Goal: Contribute content

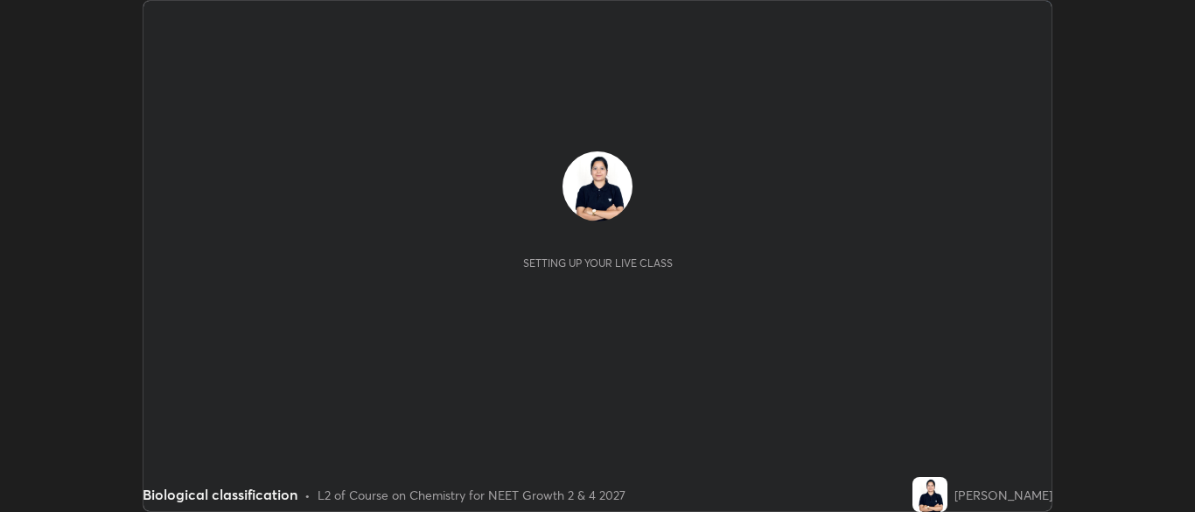
scroll to position [512, 1194]
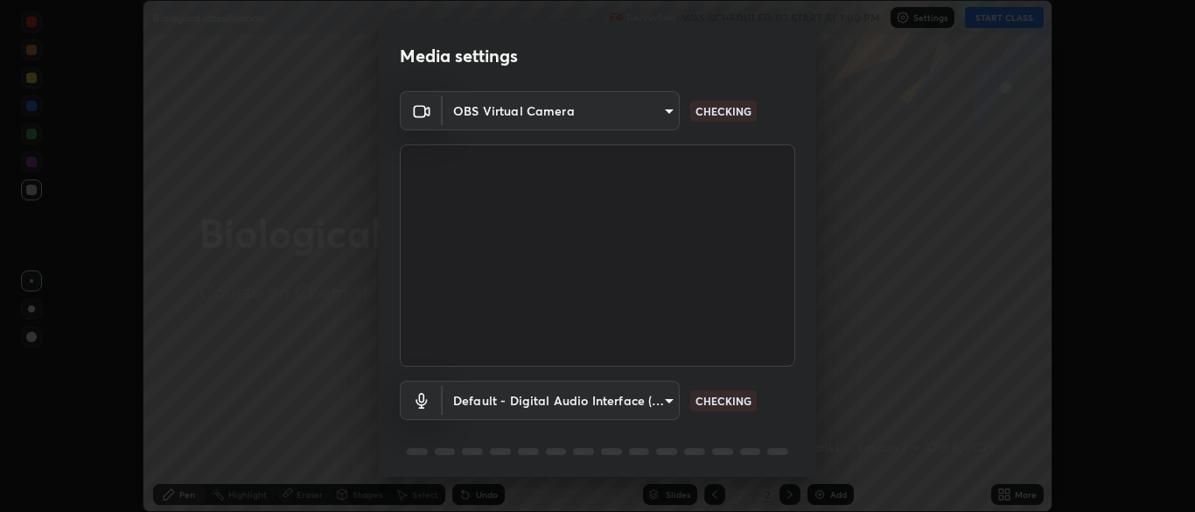
type input "7313fd45585aed834b6f1a7d948f9442f2d18b60722b63004f182b92f655e9b8"
type input "default"
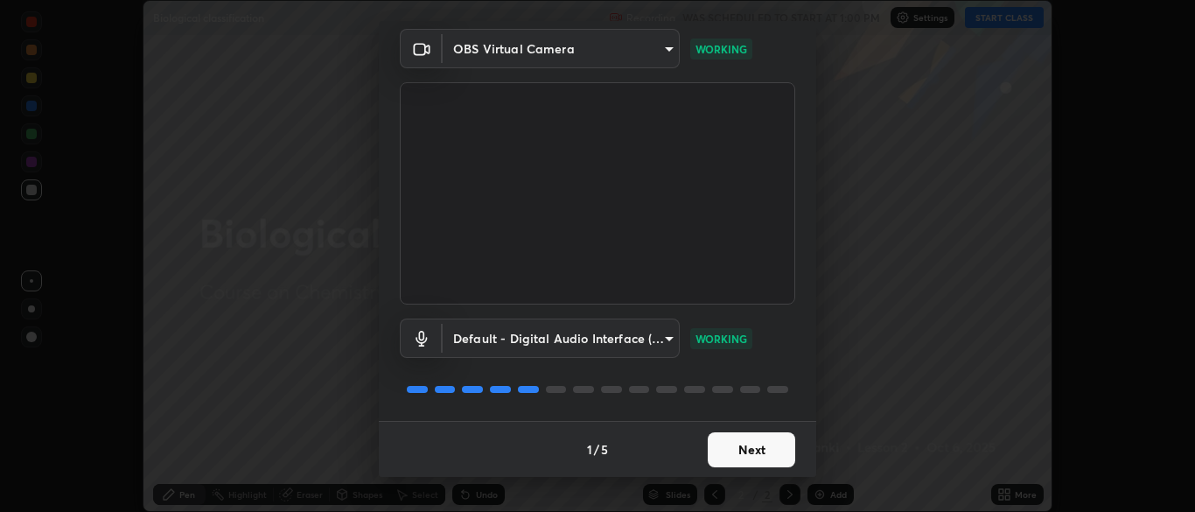
click at [751, 450] on button "Next" at bounding box center [751, 449] width 87 height 35
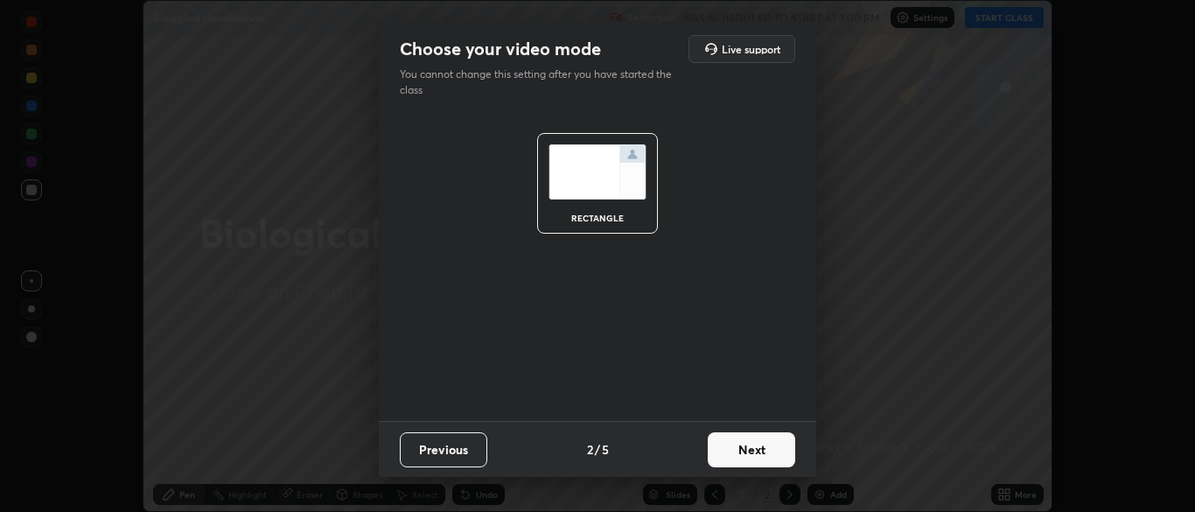
scroll to position [0, 0]
click at [748, 448] on button "Next" at bounding box center [751, 449] width 87 height 35
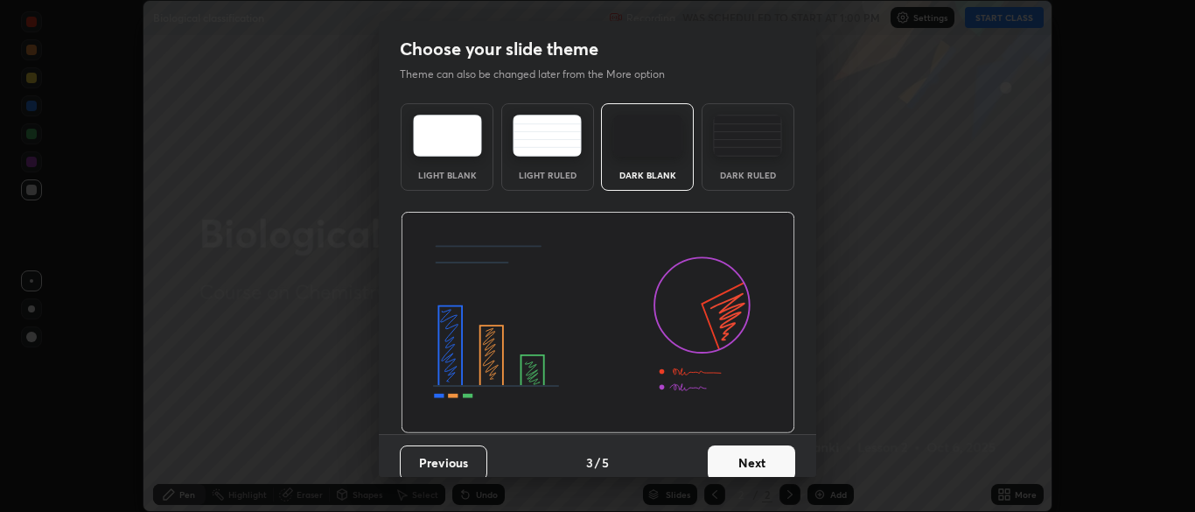
scroll to position [13, 0]
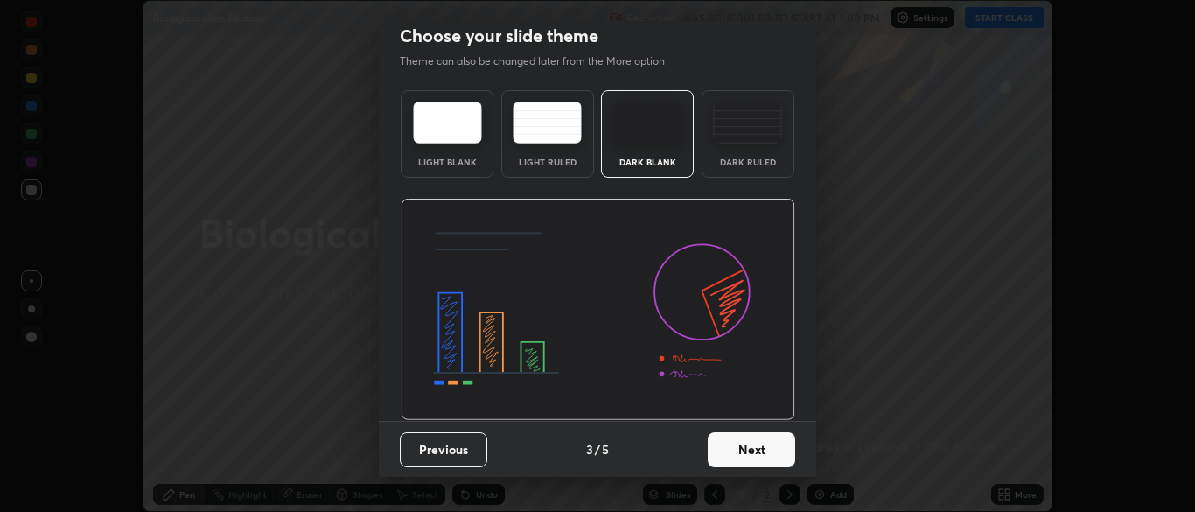
click at [753, 457] on button "Next" at bounding box center [751, 449] width 87 height 35
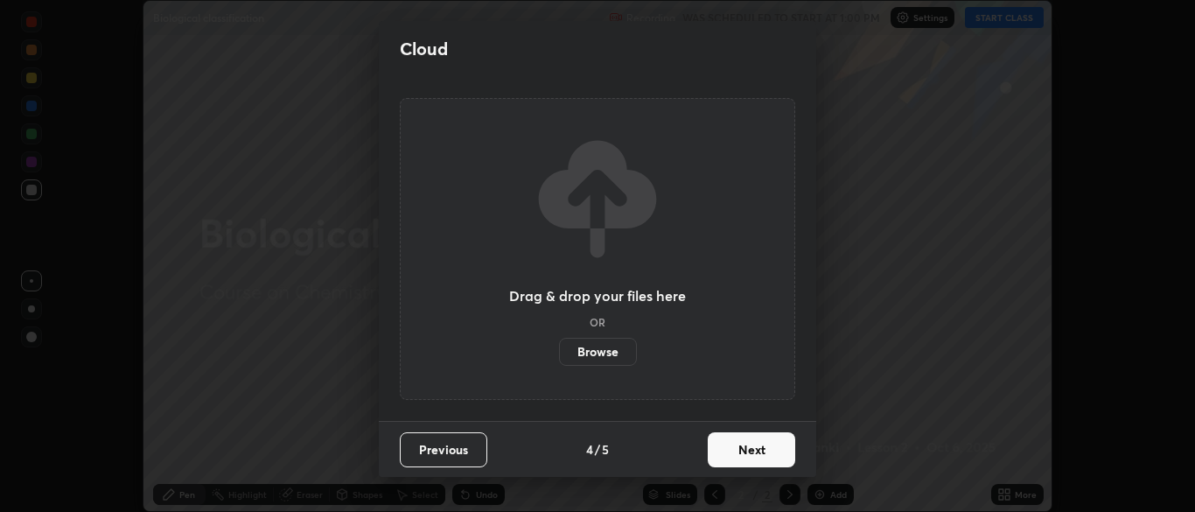
click at [749, 453] on button "Next" at bounding box center [751, 449] width 87 height 35
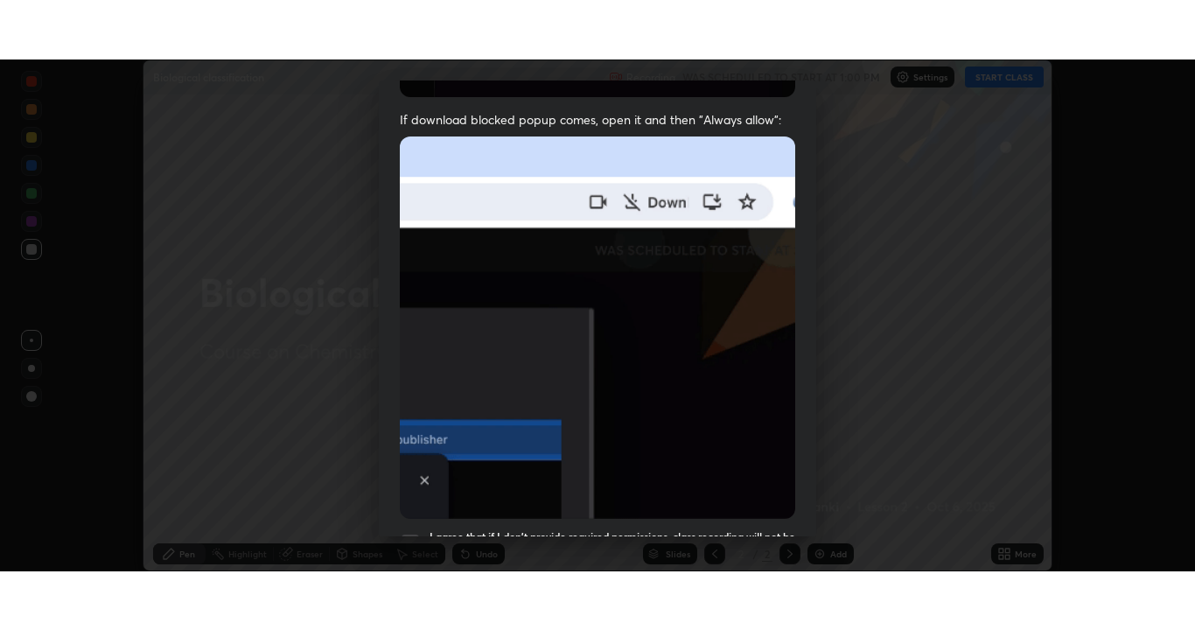
scroll to position [419, 0]
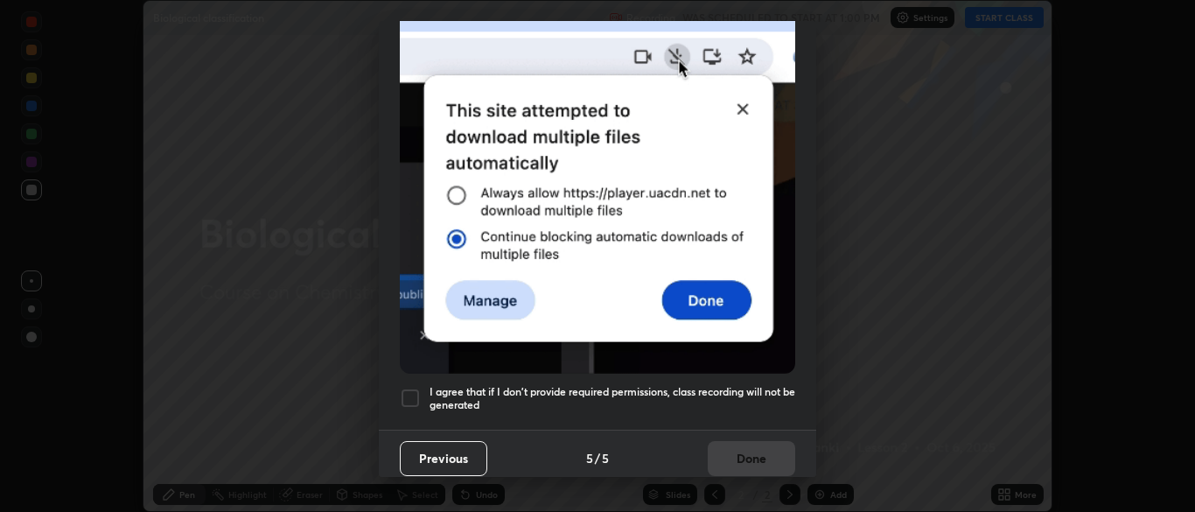
click at [419, 388] on div at bounding box center [410, 397] width 21 height 21
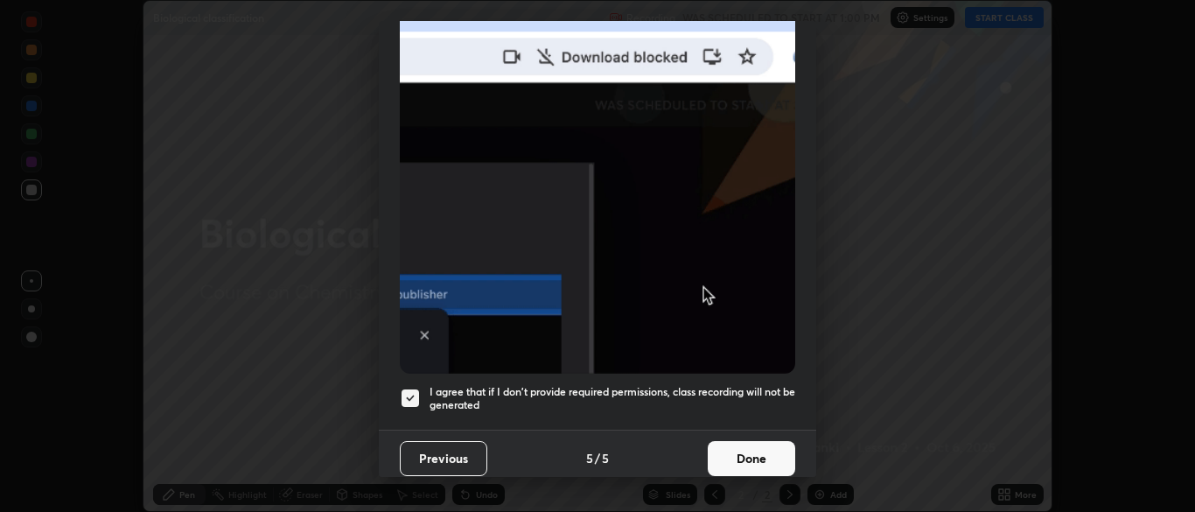
click at [764, 444] on button "Done" at bounding box center [751, 458] width 87 height 35
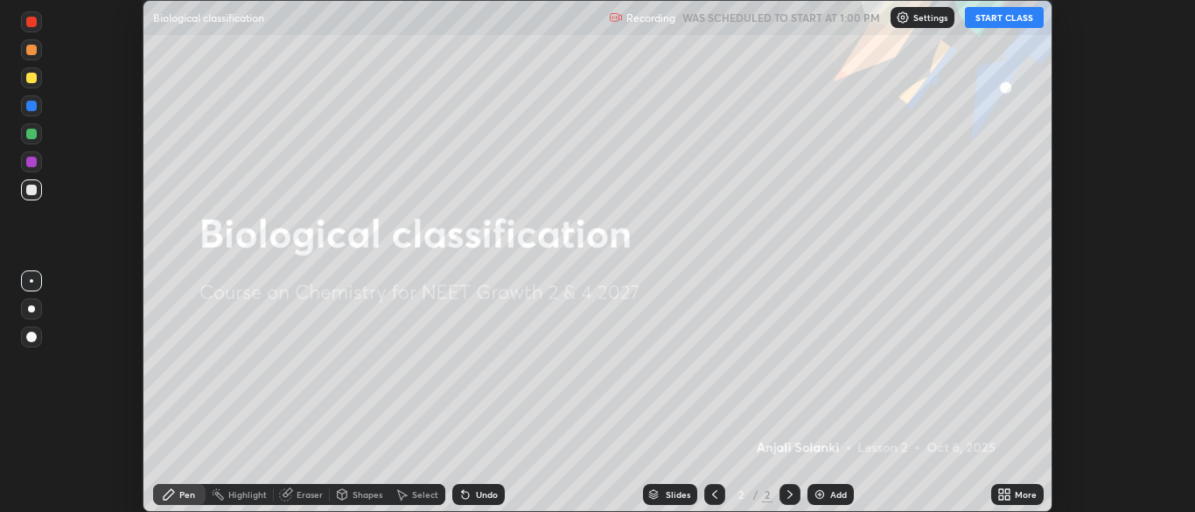
click at [1001, 17] on button "START CLASS" at bounding box center [1004, 17] width 79 height 21
click at [1008, 492] on icon at bounding box center [1007, 491] width 4 height 4
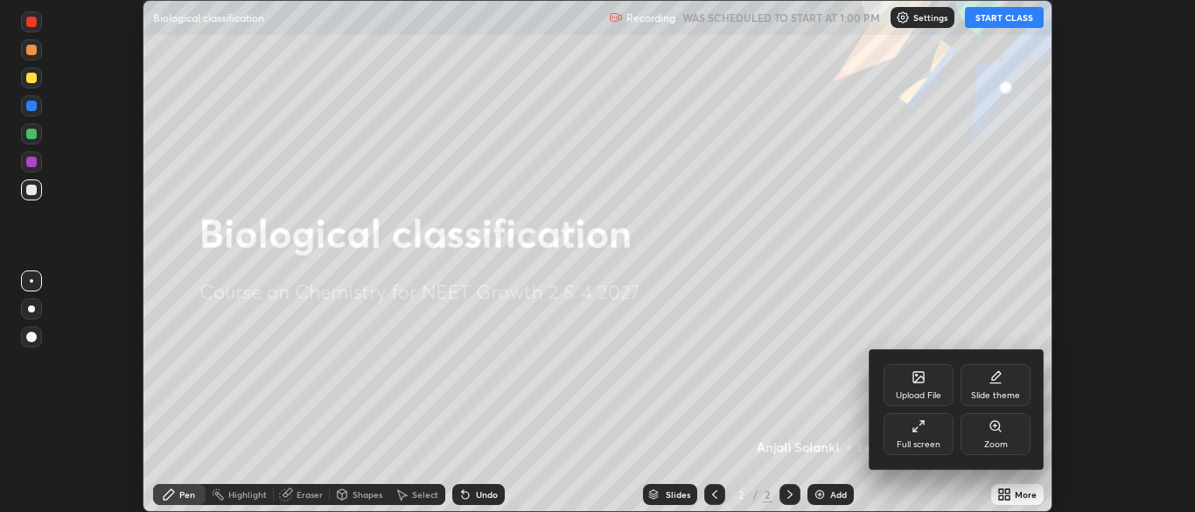
click at [914, 425] on icon at bounding box center [918, 426] width 14 height 14
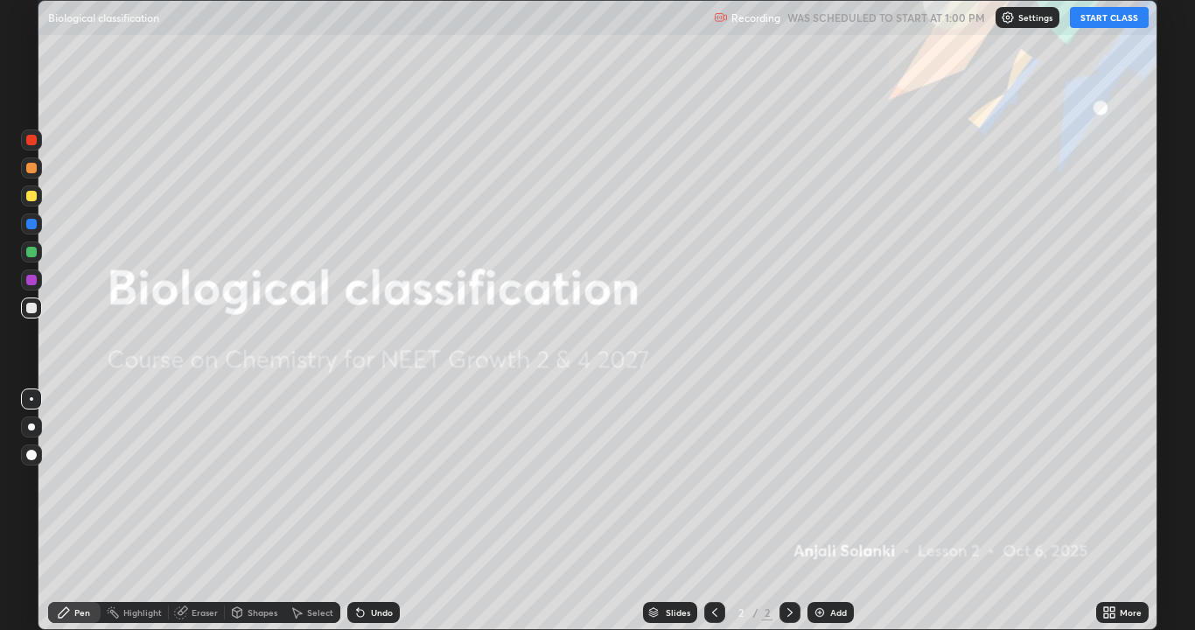
scroll to position [630, 1195]
click at [808, 511] on div "Add" at bounding box center [830, 612] width 46 height 21
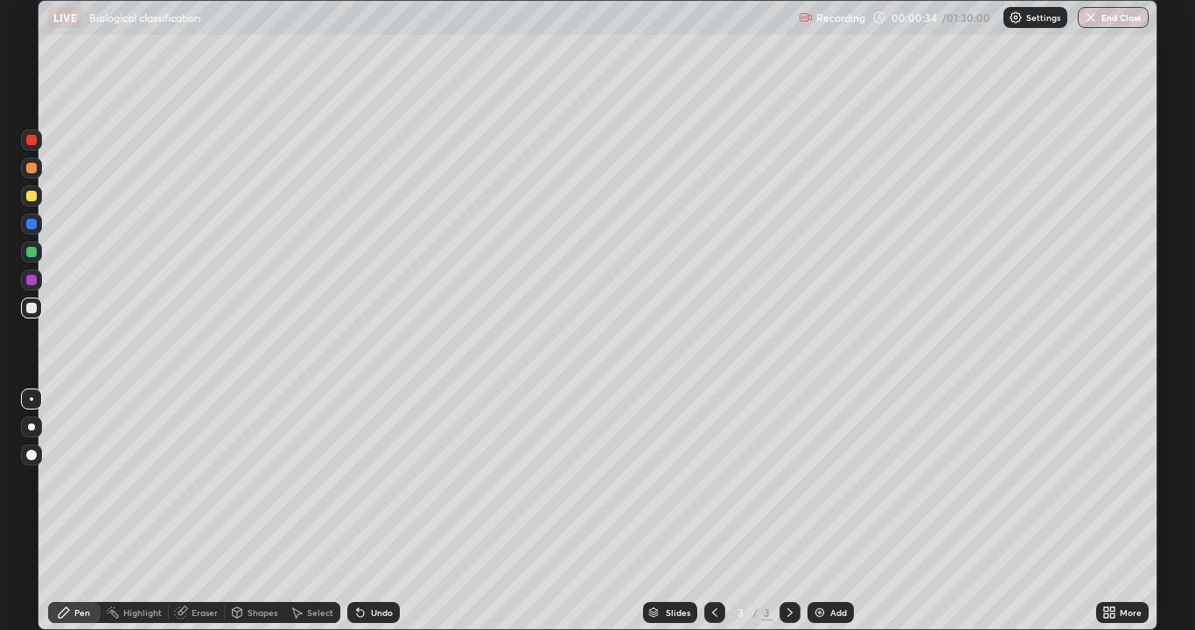
click at [31, 198] on div at bounding box center [31, 196] width 10 height 10
click at [1105, 511] on icon at bounding box center [1106, 609] width 4 height 4
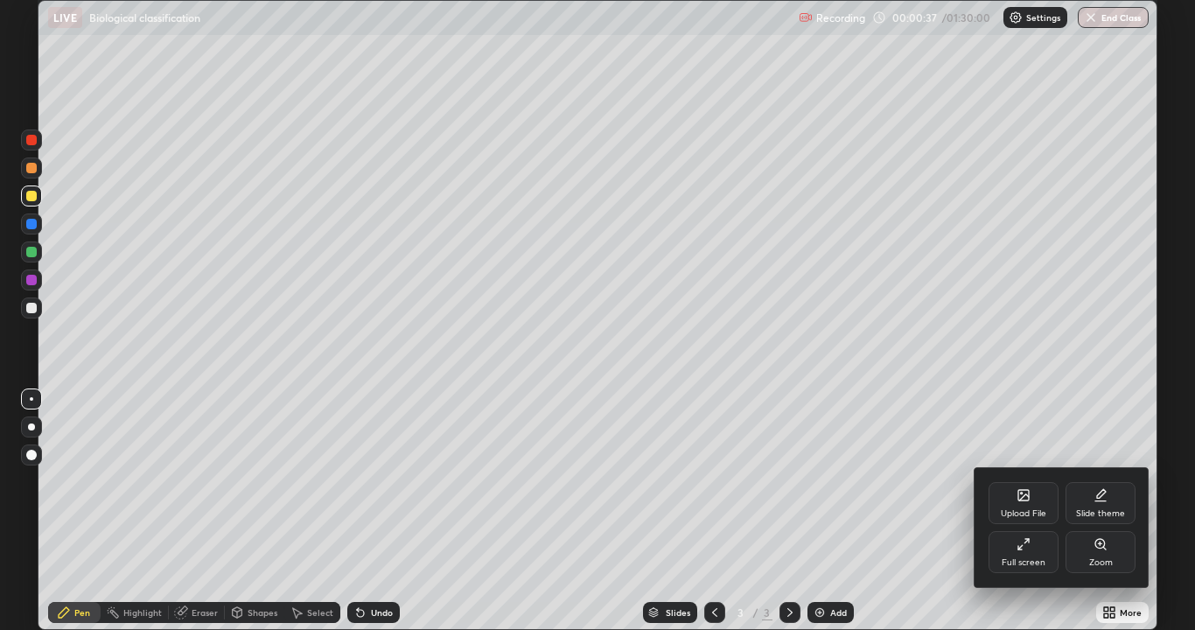
click at [1093, 499] on icon at bounding box center [1100, 495] width 14 height 14
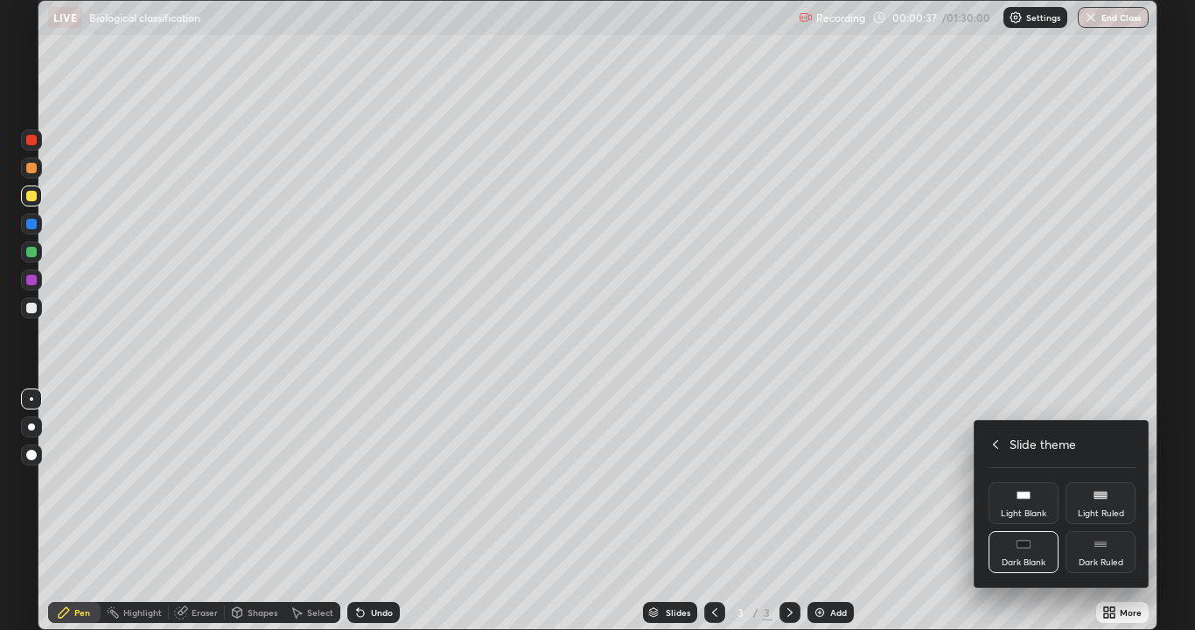
click at [1091, 511] on div "Dark Ruled" at bounding box center [1100, 552] width 70 height 42
click at [1028, 511] on div at bounding box center [597, 315] width 1195 height 630
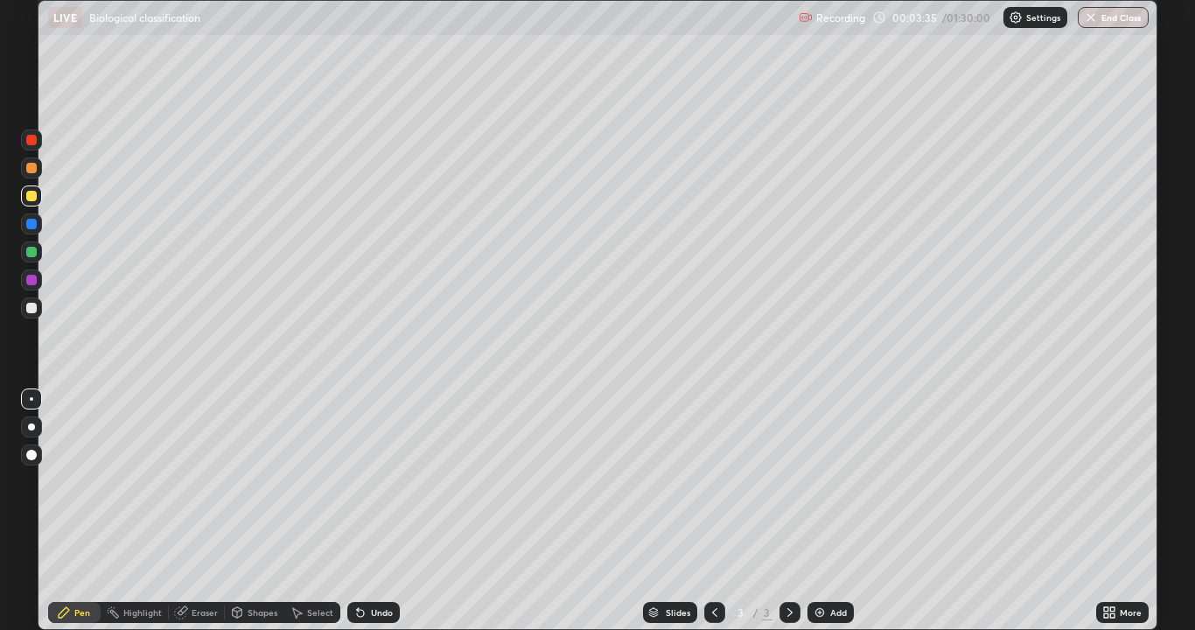
click at [30, 195] on div at bounding box center [31, 196] width 10 height 10
click at [26, 200] on div at bounding box center [31, 195] width 21 height 21
click at [26, 201] on div at bounding box center [31, 195] width 21 height 21
click at [357, 511] on icon at bounding box center [360, 613] width 7 height 7
click at [34, 308] on div at bounding box center [31, 308] width 10 height 10
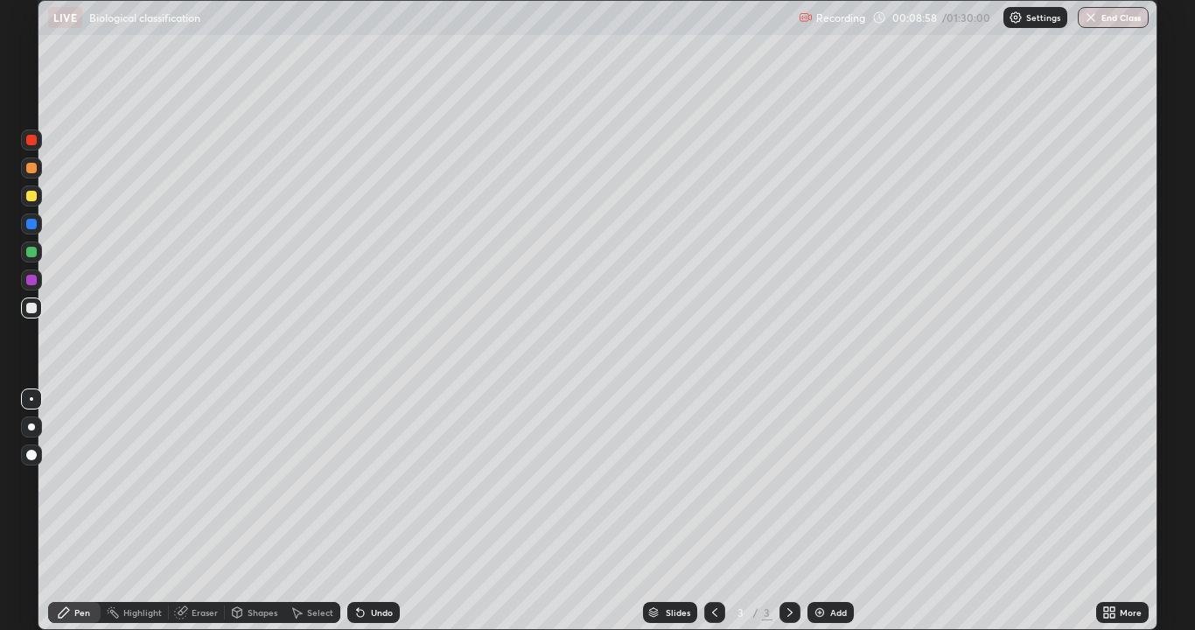
click at [33, 281] on div at bounding box center [31, 280] width 10 height 10
click at [38, 306] on div at bounding box center [31, 307] width 21 height 21
click at [36, 227] on div at bounding box center [31, 223] width 21 height 21
click at [357, 511] on icon at bounding box center [360, 613] width 7 height 7
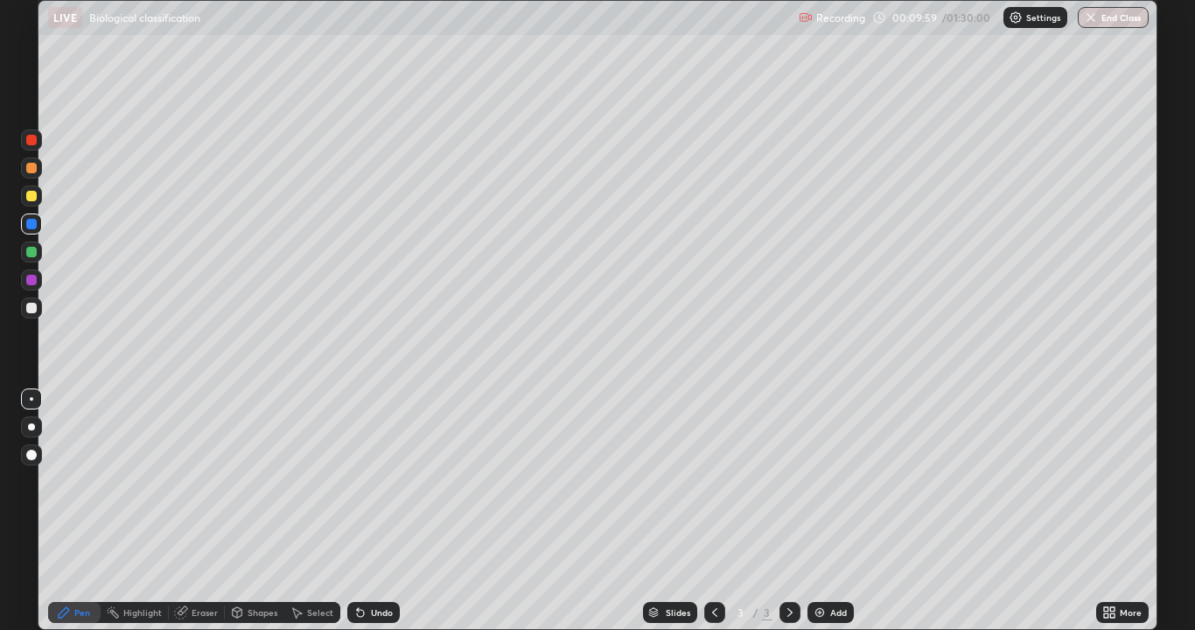
click at [23, 255] on div at bounding box center [31, 251] width 21 height 21
click at [33, 193] on div at bounding box center [31, 196] width 10 height 10
click at [31, 284] on div at bounding box center [31, 280] width 10 height 10
click at [32, 312] on div at bounding box center [31, 308] width 10 height 10
click at [815, 511] on img at bounding box center [819, 612] width 14 height 14
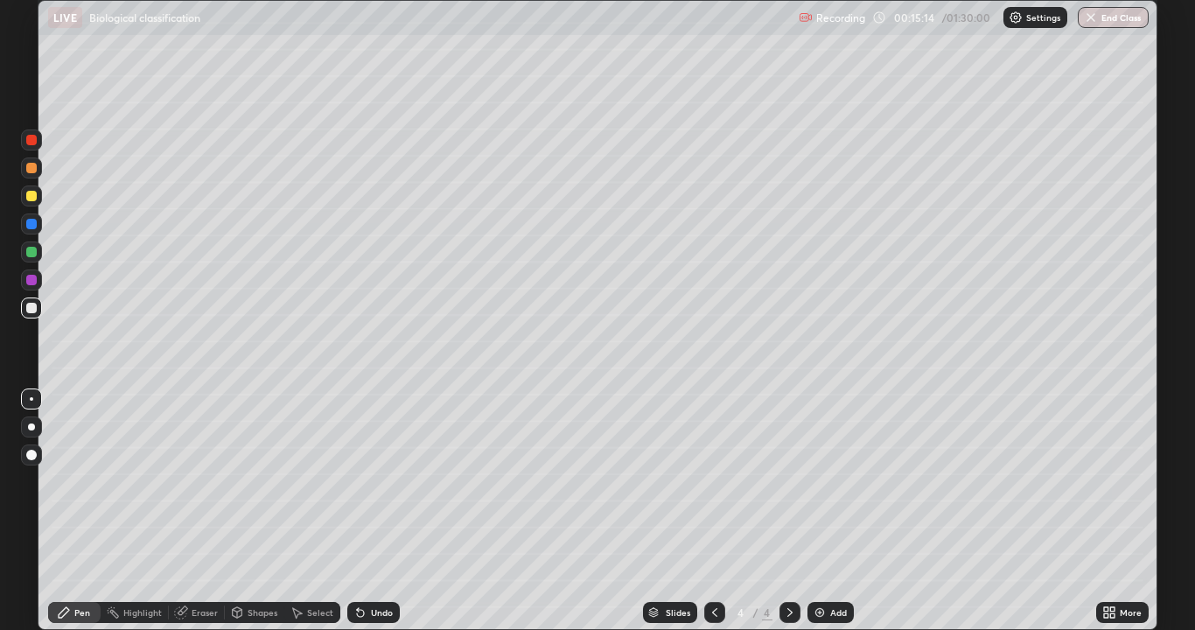
click at [31, 306] on div at bounding box center [31, 308] width 10 height 10
click at [27, 229] on div at bounding box center [31, 223] width 21 height 21
click at [713, 511] on icon at bounding box center [715, 612] width 14 height 14
click at [785, 511] on icon at bounding box center [790, 612] width 14 height 14
click at [32, 310] on div at bounding box center [31, 308] width 10 height 10
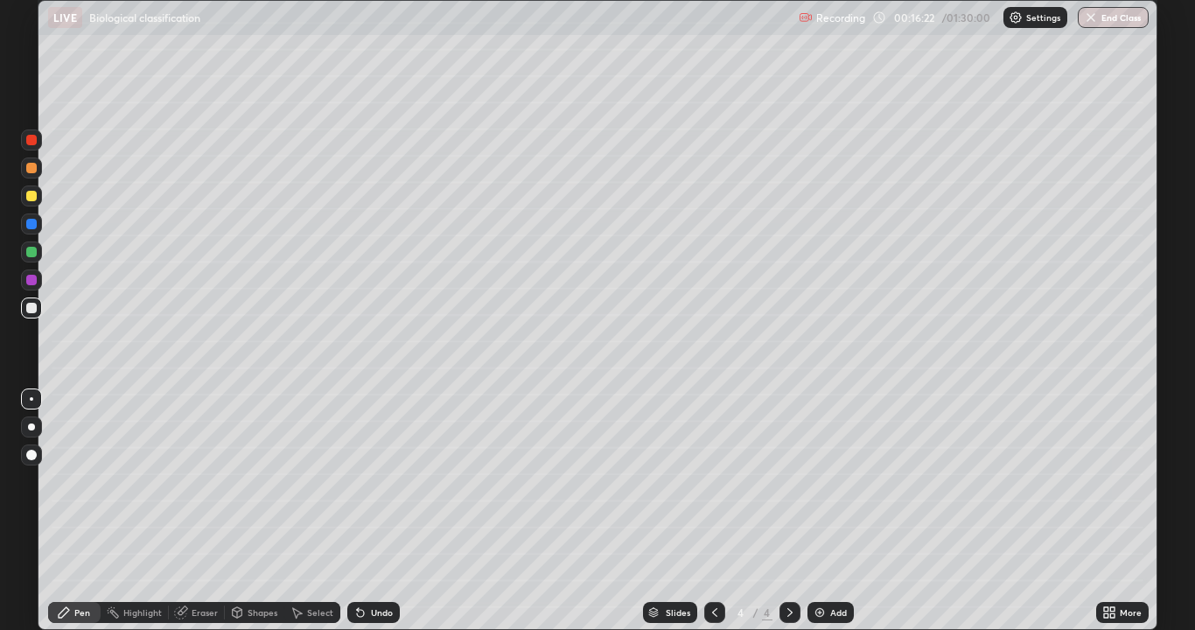
click at [34, 309] on div at bounding box center [31, 308] width 10 height 10
click at [28, 278] on div at bounding box center [31, 280] width 10 height 10
click at [30, 311] on div at bounding box center [31, 308] width 10 height 10
click at [33, 282] on div at bounding box center [31, 280] width 10 height 10
click at [32, 304] on div at bounding box center [31, 308] width 10 height 10
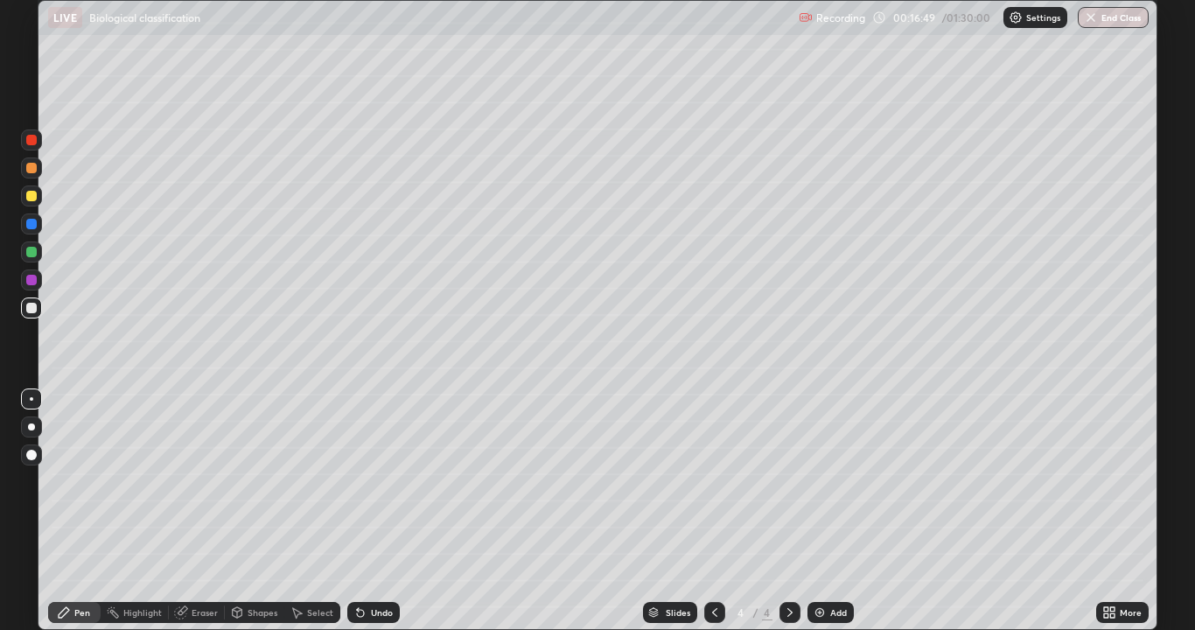
click at [27, 225] on div at bounding box center [31, 224] width 10 height 10
click at [33, 310] on div at bounding box center [31, 308] width 10 height 10
click at [26, 276] on div at bounding box center [31, 280] width 10 height 10
click at [33, 217] on div at bounding box center [31, 223] width 21 height 21
click at [185, 511] on icon at bounding box center [181, 612] width 14 height 14
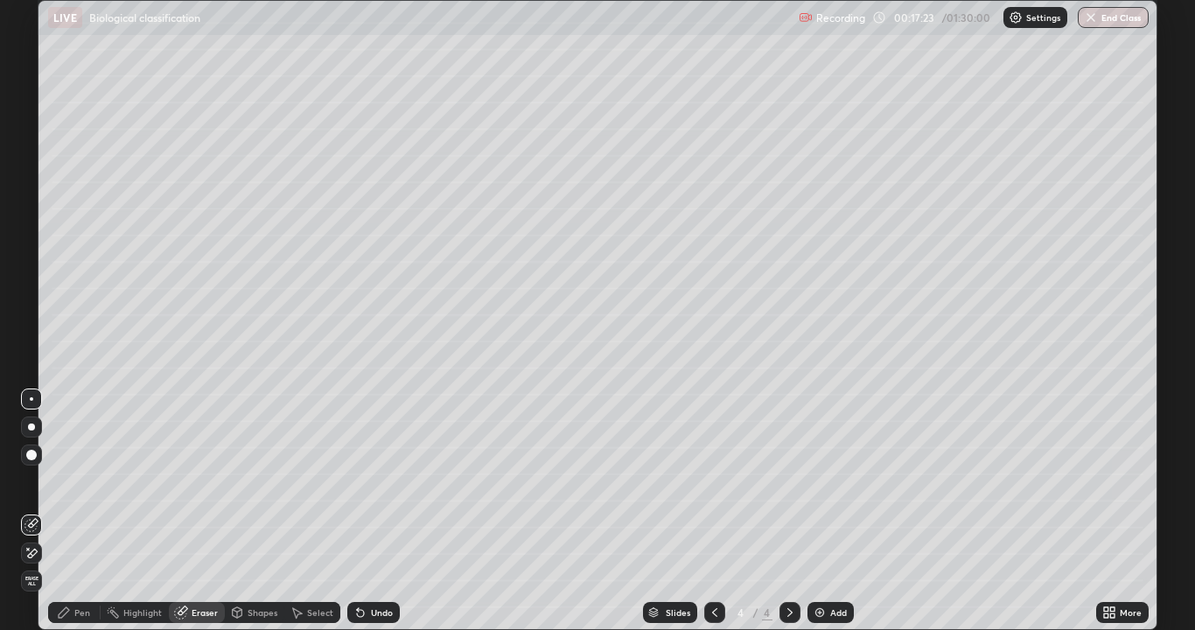
click at [68, 511] on icon at bounding box center [64, 612] width 14 height 14
click at [38, 223] on div at bounding box center [31, 223] width 21 height 21
click at [31, 281] on div at bounding box center [31, 280] width 10 height 10
click at [24, 221] on div at bounding box center [31, 223] width 21 height 21
click at [34, 216] on div at bounding box center [31, 223] width 21 height 21
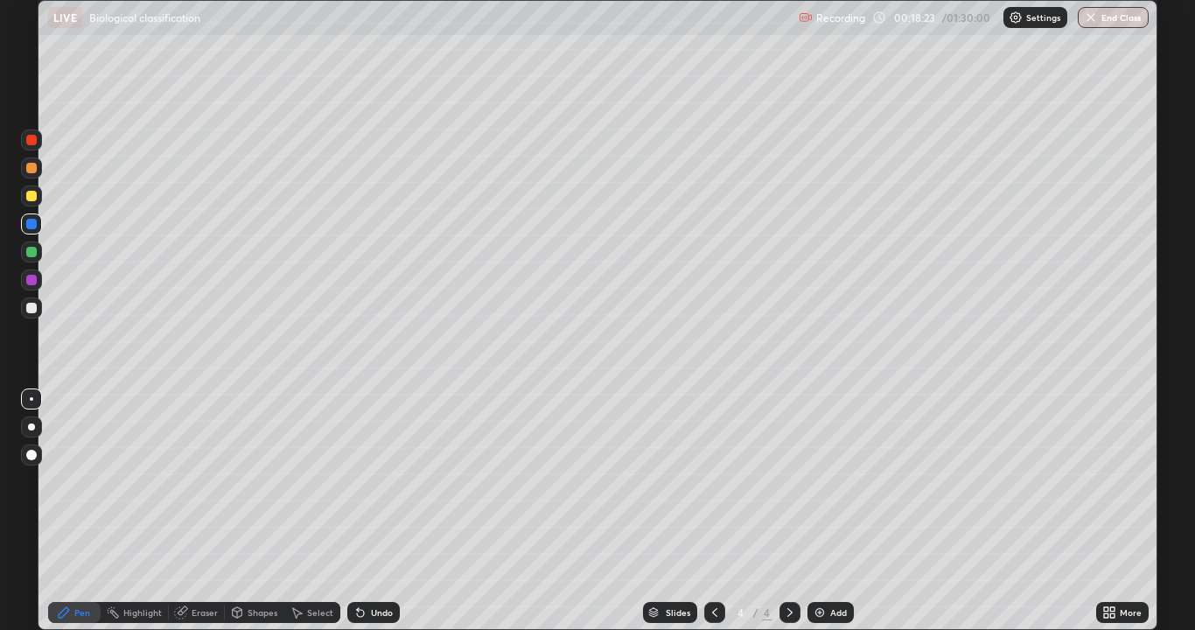
click at [30, 274] on div at bounding box center [31, 279] width 21 height 21
click at [304, 511] on div "Select" at bounding box center [312, 612] width 56 height 21
click at [297, 511] on icon at bounding box center [298, 613] width 10 height 10
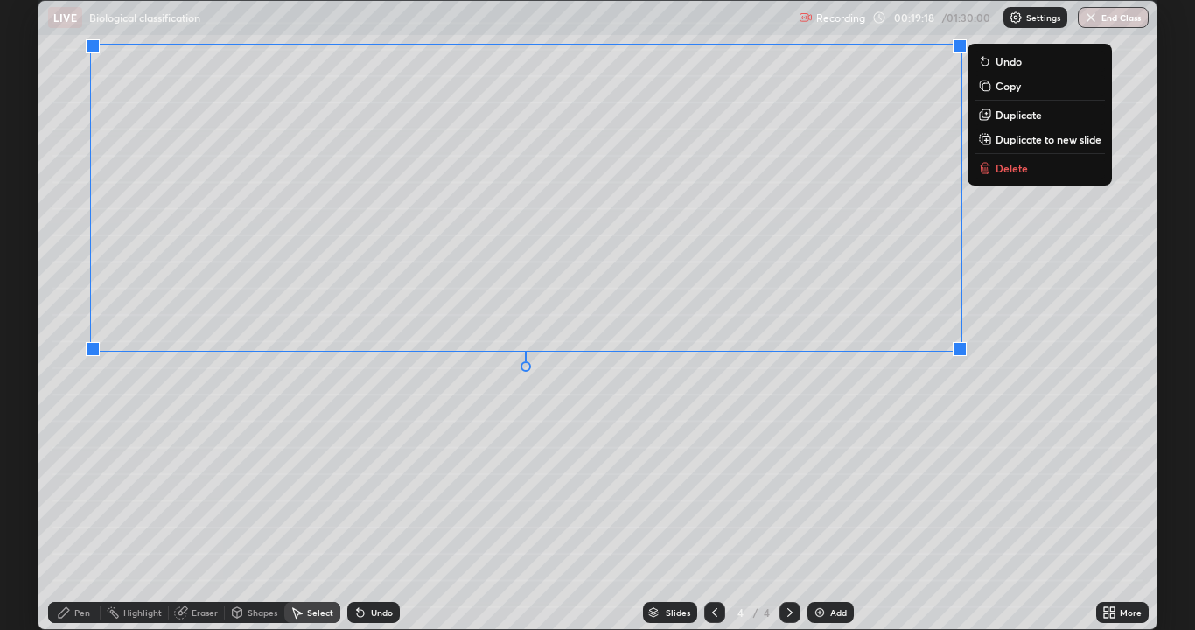
click at [69, 511] on icon at bounding box center [64, 612] width 14 height 14
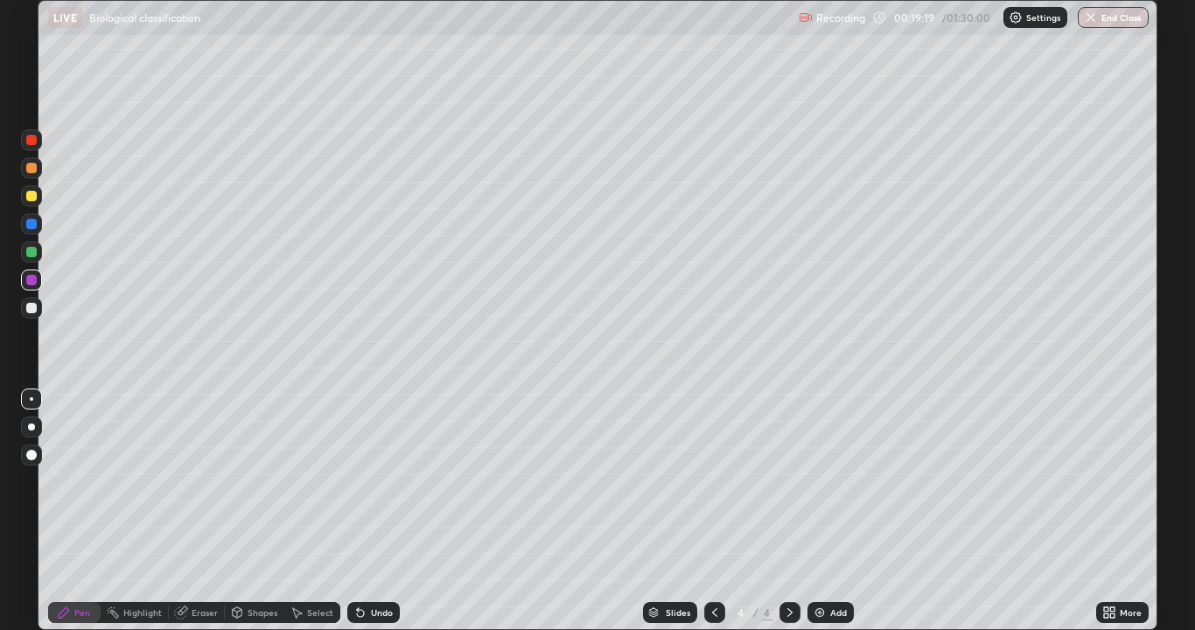
click at [31, 307] on div at bounding box center [31, 308] width 10 height 10
click at [30, 196] on div at bounding box center [31, 196] width 10 height 10
click at [31, 224] on div at bounding box center [31, 224] width 10 height 10
click at [31, 395] on div at bounding box center [31, 398] width 21 height 21
click at [32, 399] on div at bounding box center [31, 398] width 3 height 3
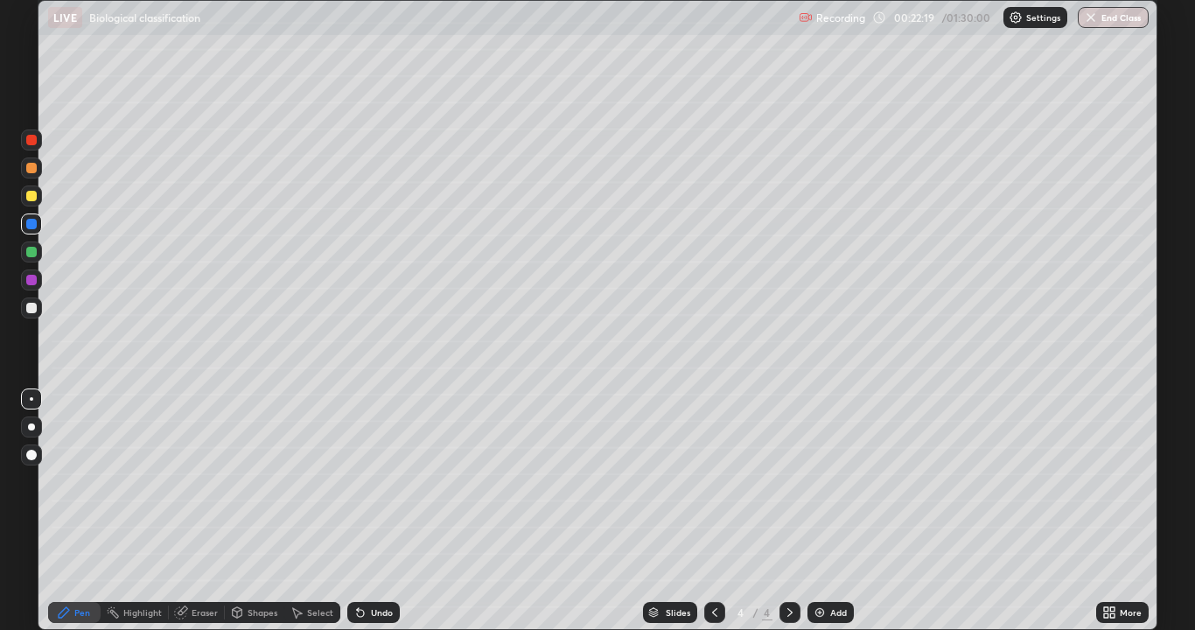
click at [357, 511] on icon at bounding box center [360, 613] width 7 height 7
click at [31, 399] on div at bounding box center [31, 398] width 3 height 3
click at [26, 310] on div at bounding box center [31, 308] width 10 height 10
click at [363, 511] on icon at bounding box center [360, 612] width 14 height 14
click at [24, 275] on div at bounding box center [31, 279] width 21 height 21
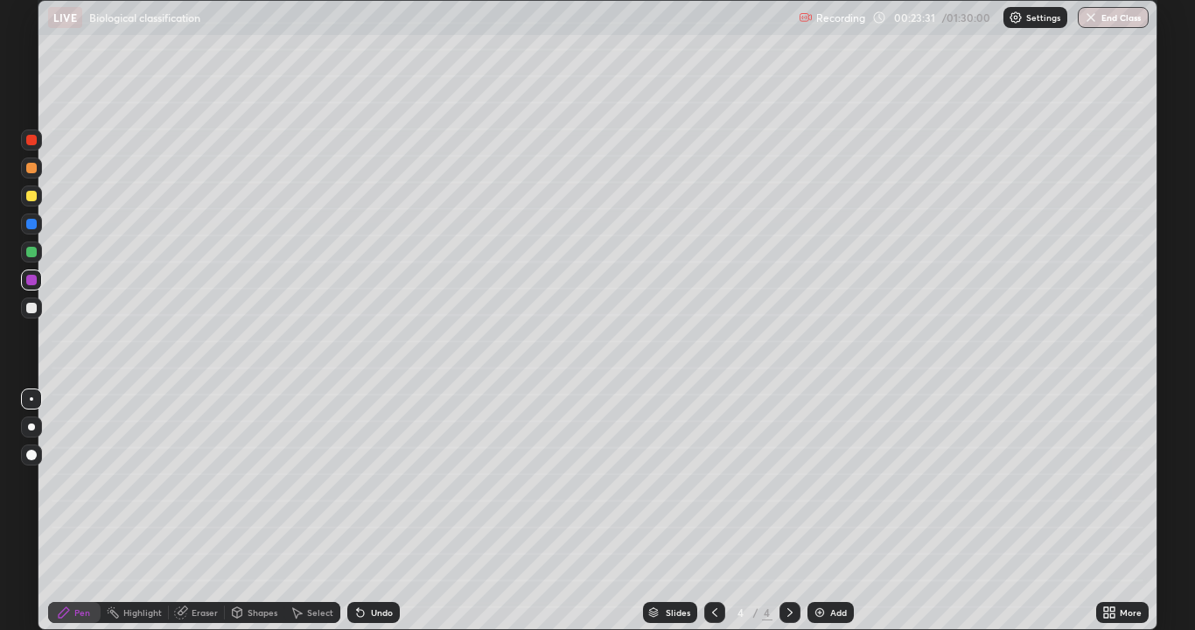
click at [32, 198] on div at bounding box center [31, 196] width 10 height 10
click at [819, 511] on img at bounding box center [819, 612] width 14 height 14
click at [31, 200] on div at bounding box center [31, 196] width 10 height 10
click at [27, 305] on div at bounding box center [31, 308] width 10 height 10
click at [31, 306] on div at bounding box center [31, 308] width 10 height 10
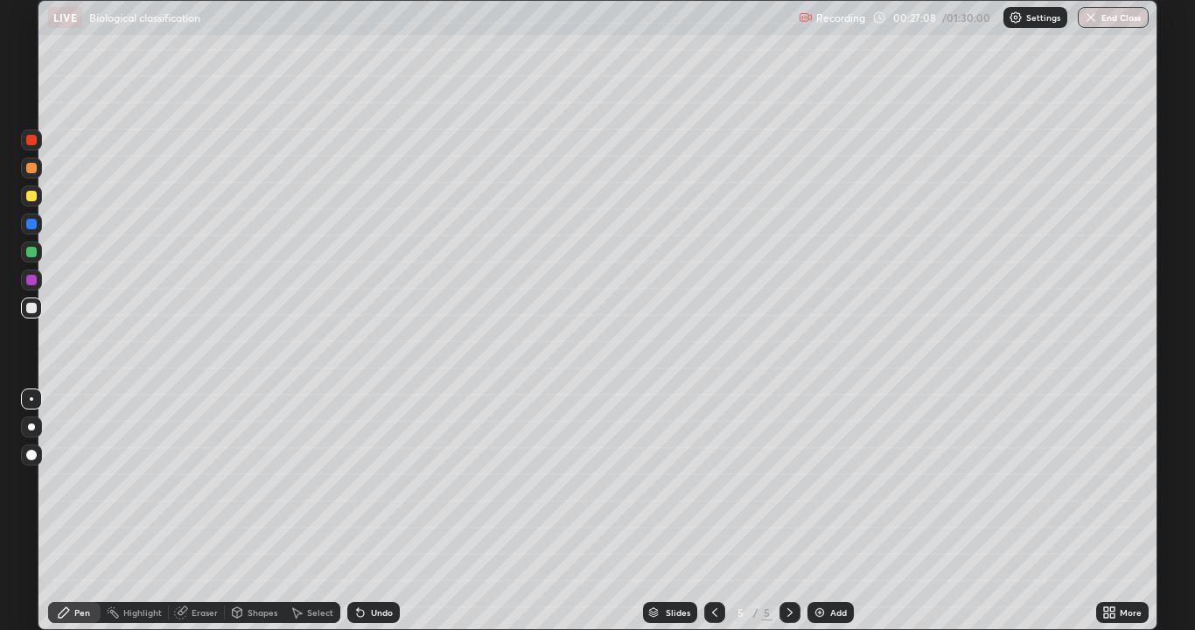
click at [31, 309] on div at bounding box center [31, 308] width 10 height 10
click at [34, 253] on div at bounding box center [31, 252] width 10 height 10
click at [31, 314] on div at bounding box center [31, 307] width 21 height 21
click at [34, 250] on div at bounding box center [31, 252] width 10 height 10
click at [28, 308] on div at bounding box center [31, 308] width 10 height 10
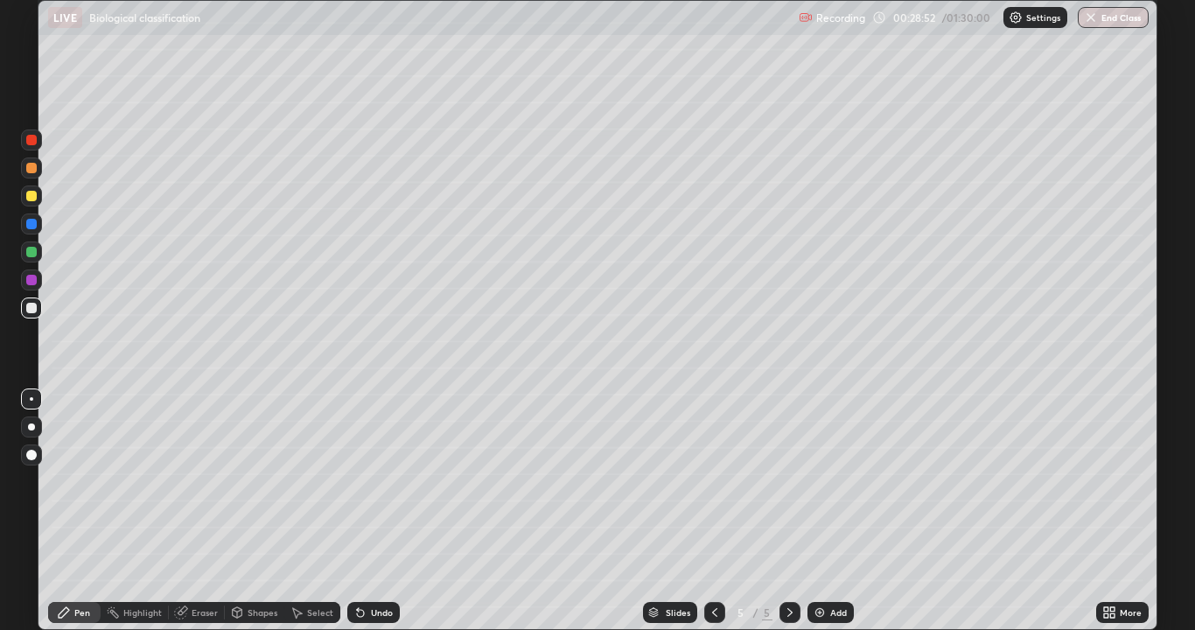
click at [357, 511] on icon at bounding box center [358, 609] width 2 height 2
click at [31, 253] on div at bounding box center [31, 252] width 10 height 10
click at [30, 305] on div at bounding box center [31, 308] width 10 height 10
click at [31, 252] on div at bounding box center [31, 252] width 10 height 10
click at [30, 308] on div at bounding box center [31, 308] width 10 height 10
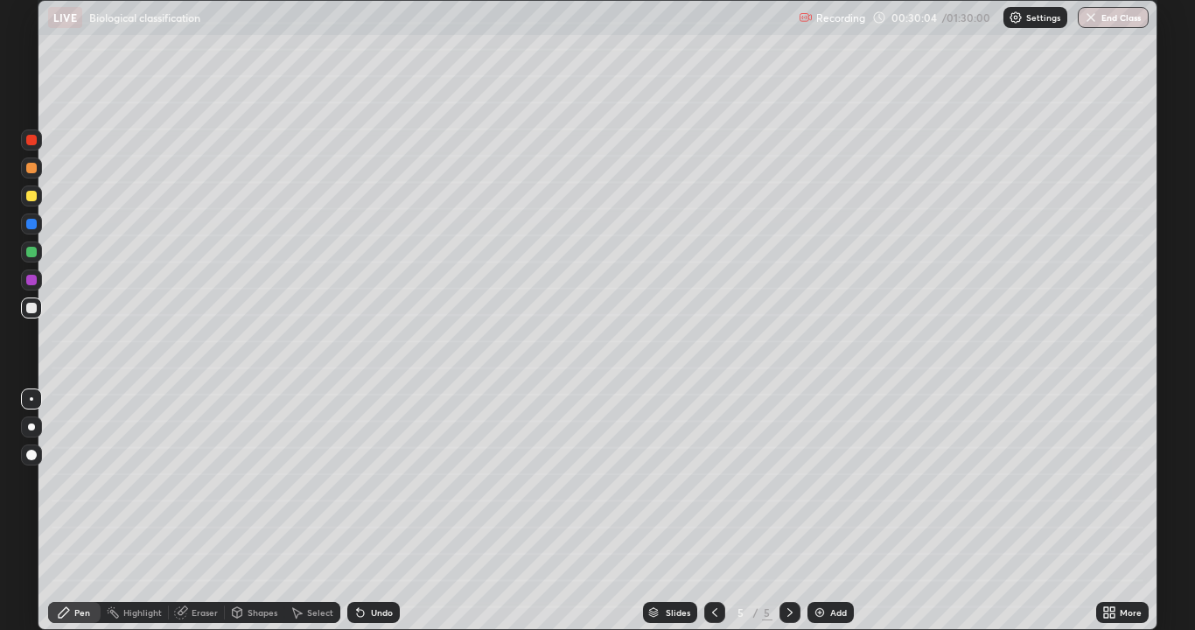
click at [30, 197] on div at bounding box center [31, 196] width 10 height 10
click at [31, 308] on div at bounding box center [31, 308] width 10 height 10
click at [28, 277] on div at bounding box center [31, 280] width 10 height 10
click at [27, 310] on div at bounding box center [31, 308] width 10 height 10
click at [359, 511] on icon at bounding box center [360, 613] width 7 height 7
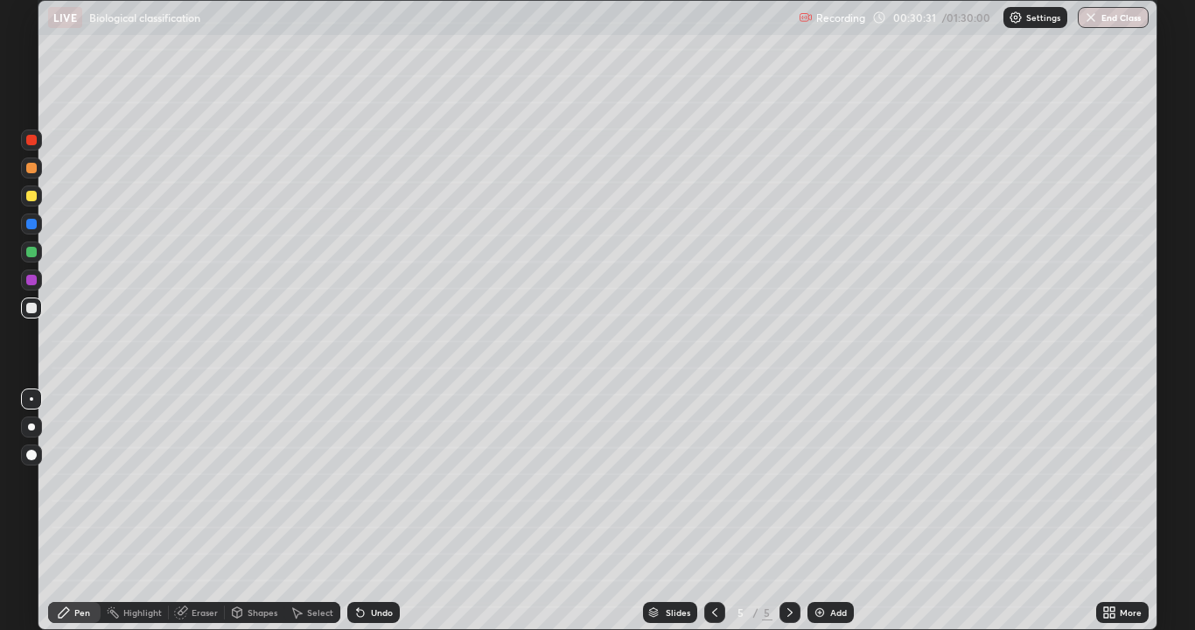
click at [359, 511] on icon at bounding box center [360, 613] width 7 height 7
click at [182, 511] on icon at bounding box center [180, 612] width 11 height 11
click at [73, 511] on div "Pen" at bounding box center [74, 612] width 52 height 21
click at [261, 511] on div "Shapes" at bounding box center [263, 612] width 30 height 9
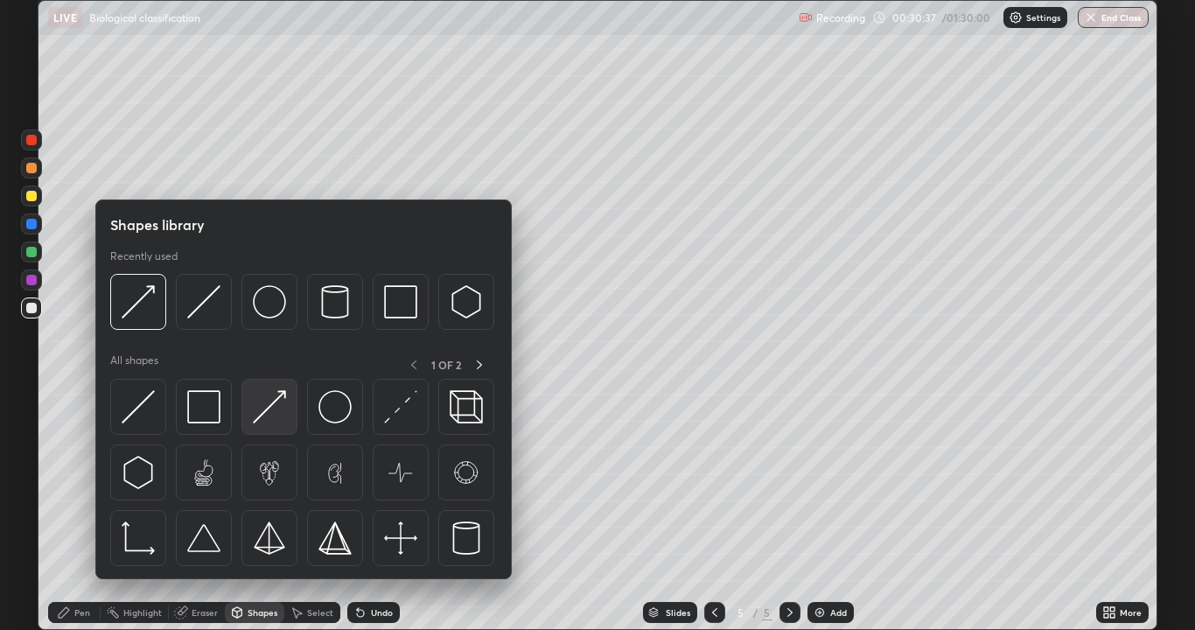
click at [275, 406] on img at bounding box center [269, 406] width 33 height 33
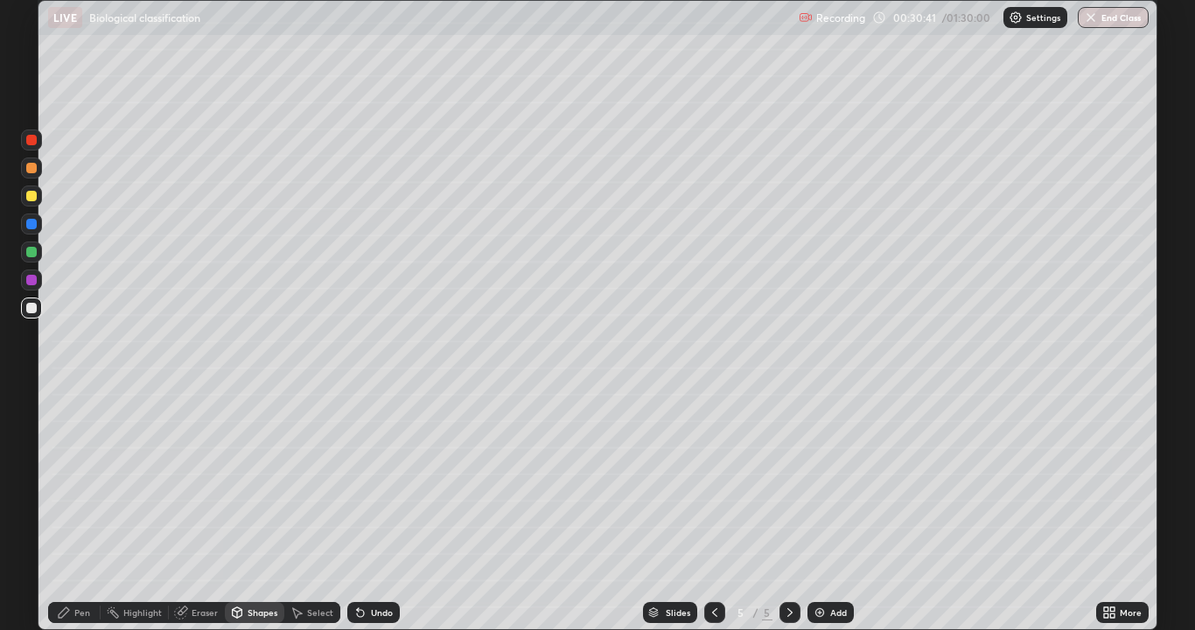
click at [64, 511] on icon at bounding box center [64, 612] width 10 height 10
click at [26, 298] on div at bounding box center [31, 307] width 21 height 21
click at [967, 511] on div "Slides 5 / 5 Add" at bounding box center [748, 612] width 696 height 35
click at [972, 511] on div "Slides 5 / 5 Add" at bounding box center [748, 612] width 696 height 35
click at [1015, 511] on div "Slides 5 / 5 Add" at bounding box center [748, 612] width 696 height 35
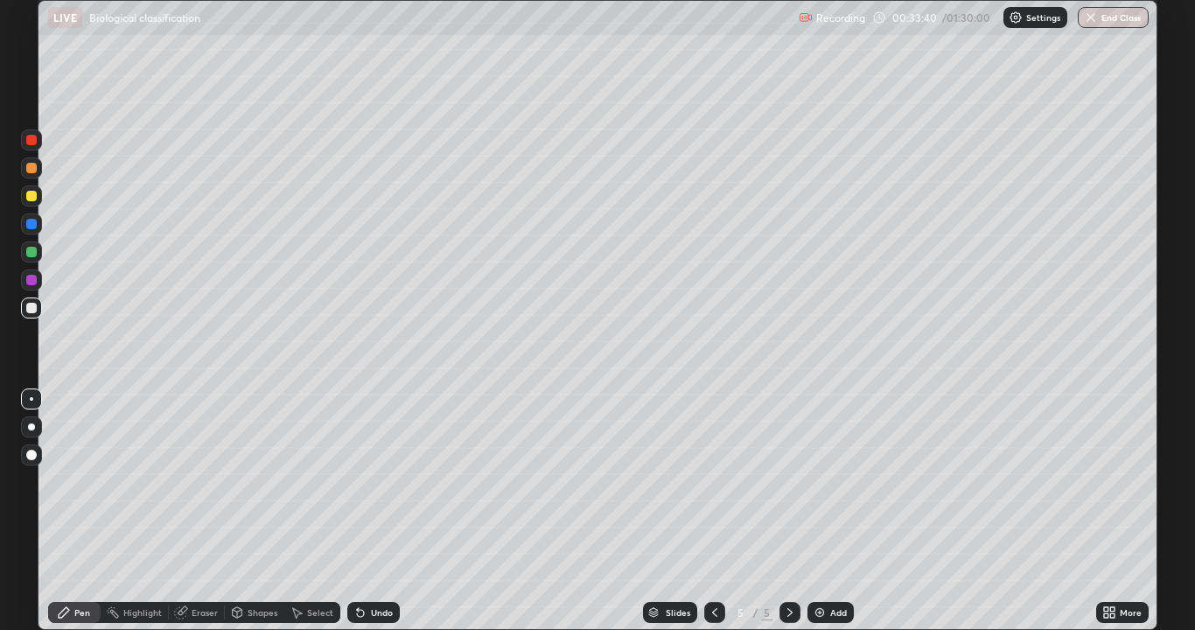
click at [816, 511] on img at bounding box center [819, 612] width 14 height 14
click at [36, 195] on div at bounding box center [31, 196] width 10 height 10
click at [359, 511] on icon at bounding box center [360, 613] width 7 height 7
click at [32, 196] on div at bounding box center [31, 196] width 10 height 10
click at [33, 303] on div at bounding box center [31, 308] width 10 height 10
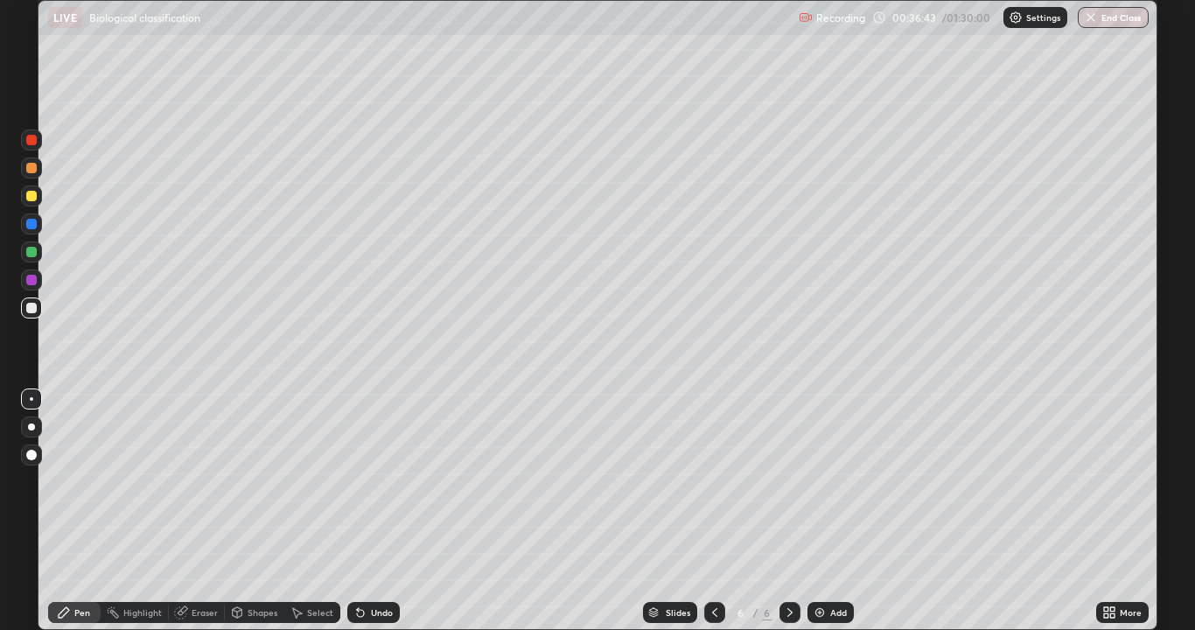
click at [30, 310] on div at bounding box center [31, 308] width 10 height 10
click at [30, 197] on div at bounding box center [31, 196] width 10 height 10
click at [301, 511] on icon at bounding box center [296, 612] width 14 height 14
click at [71, 511] on div "Pen" at bounding box center [74, 612] width 52 height 21
click at [27, 304] on div at bounding box center [31, 308] width 10 height 10
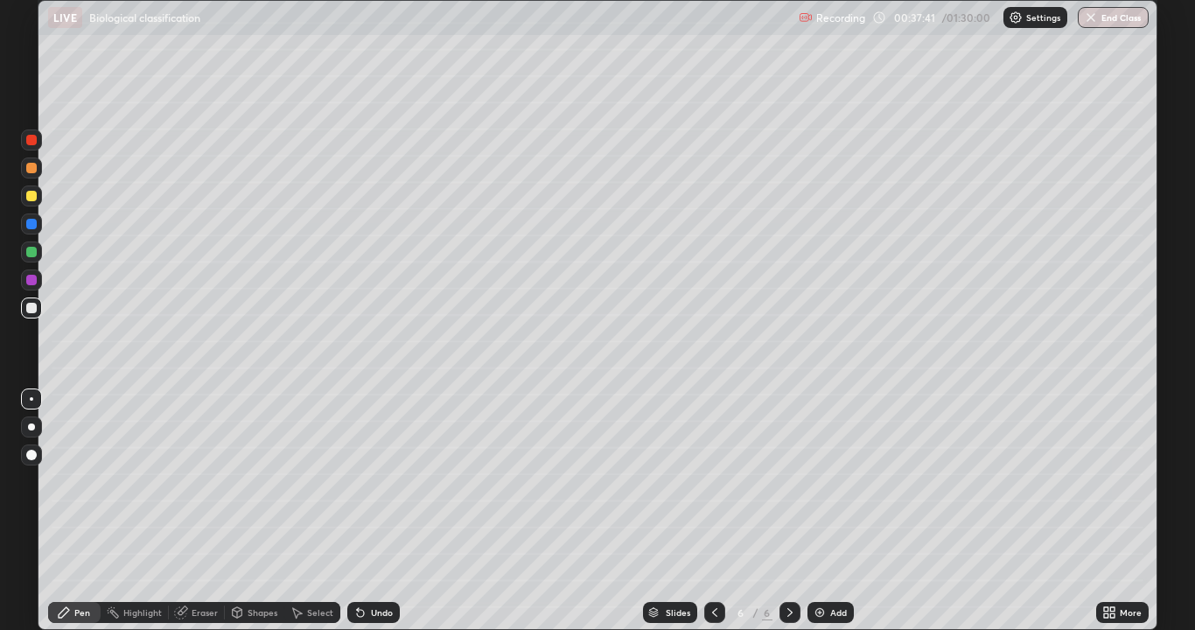
click at [24, 192] on div at bounding box center [31, 195] width 21 height 21
click at [26, 309] on div at bounding box center [31, 308] width 10 height 10
click at [179, 511] on icon at bounding box center [181, 612] width 14 height 14
click at [73, 511] on div "Pen" at bounding box center [74, 612] width 52 height 21
click at [34, 256] on div at bounding box center [31, 252] width 10 height 10
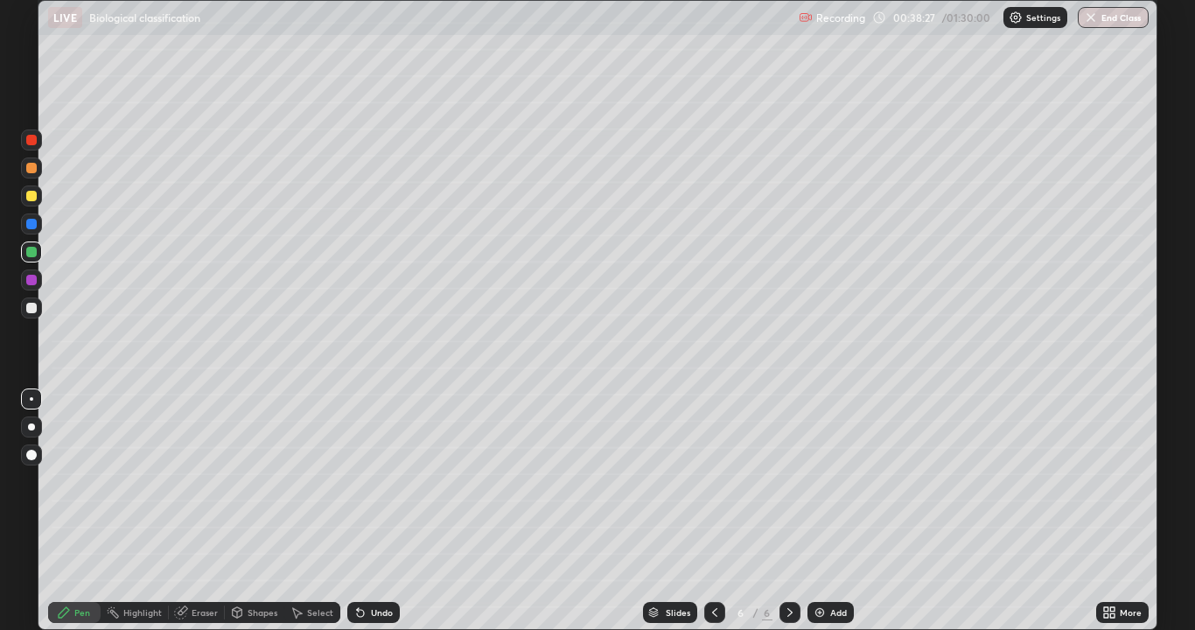
click at [357, 511] on icon at bounding box center [360, 613] width 7 height 7
click at [27, 308] on div at bounding box center [31, 308] width 10 height 10
click at [27, 199] on div at bounding box center [31, 196] width 10 height 10
click at [26, 309] on div at bounding box center [31, 308] width 10 height 10
click at [63, 511] on icon at bounding box center [64, 612] width 14 height 14
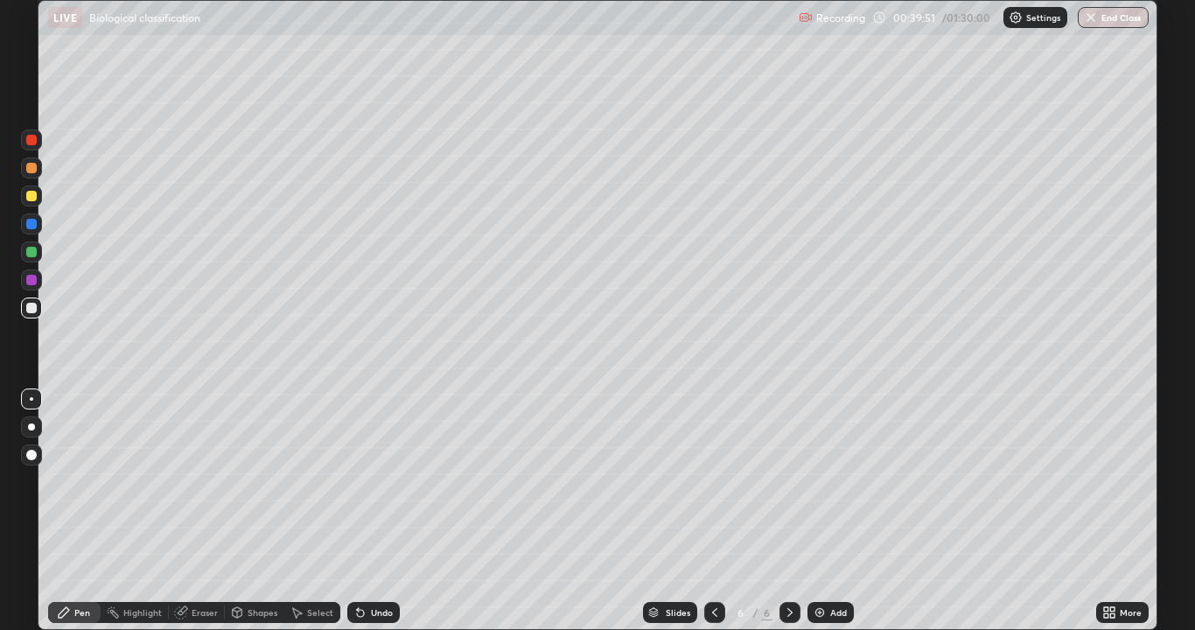
click at [31, 306] on div at bounding box center [31, 308] width 10 height 10
click at [32, 198] on div at bounding box center [31, 196] width 10 height 10
click at [26, 311] on div at bounding box center [31, 307] width 21 height 21
click at [1106, 511] on div "More" at bounding box center [1122, 612] width 52 height 35
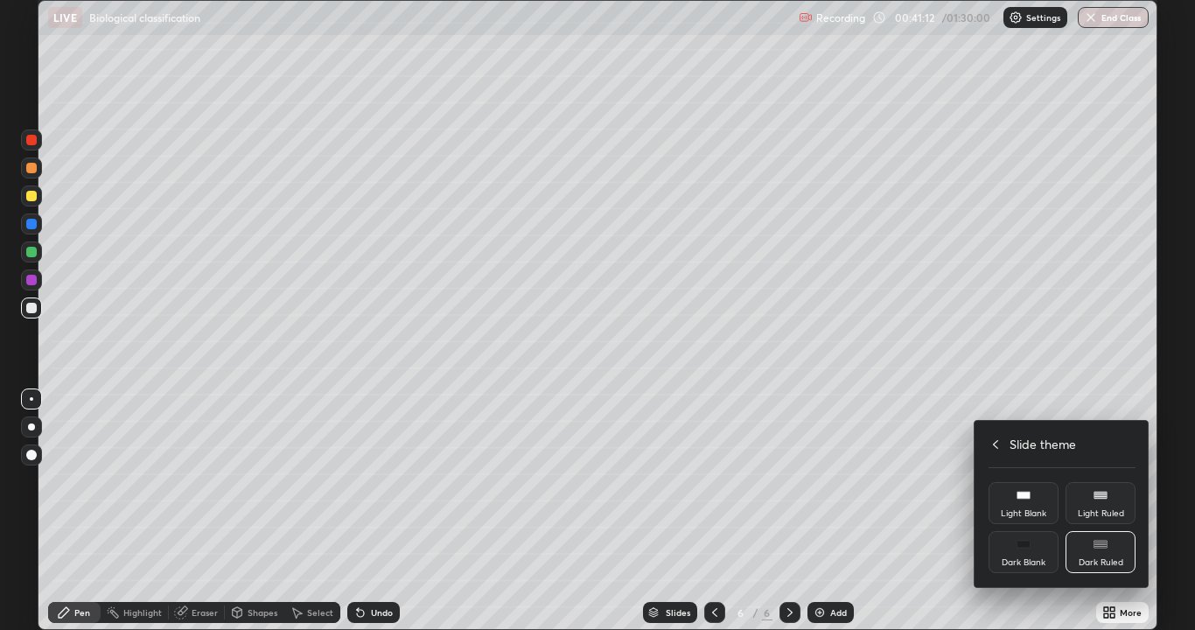
click at [1116, 511] on div at bounding box center [597, 315] width 1195 height 630
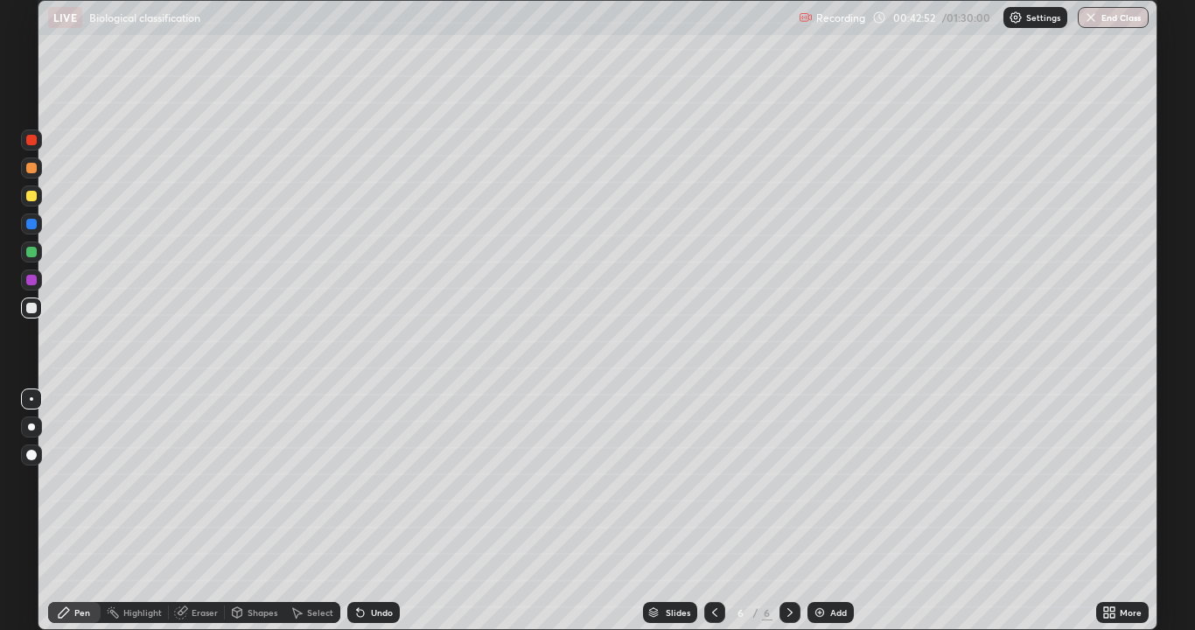
click at [821, 511] on div "Add" at bounding box center [830, 612] width 46 height 21
click at [27, 190] on div at bounding box center [31, 195] width 21 height 21
click at [32, 305] on div at bounding box center [31, 308] width 10 height 10
click at [30, 196] on div at bounding box center [31, 196] width 10 height 10
click at [36, 204] on div at bounding box center [31, 195] width 21 height 21
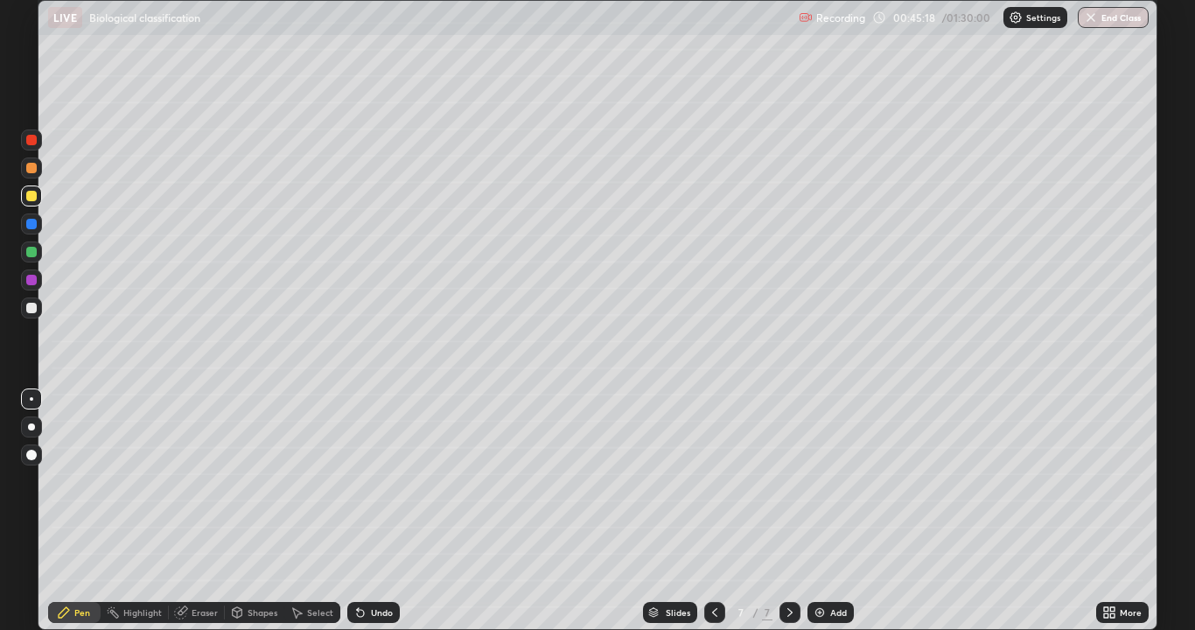
click at [28, 197] on div at bounding box center [31, 196] width 10 height 10
click at [357, 511] on icon at bounding box center [360, 613] width 7 height 7
click at [32, 310] on div at bounding box center [31, 308] width 10 height 10
click at [30, 199] on div at bounding box center [31, 196] width 10 height 10
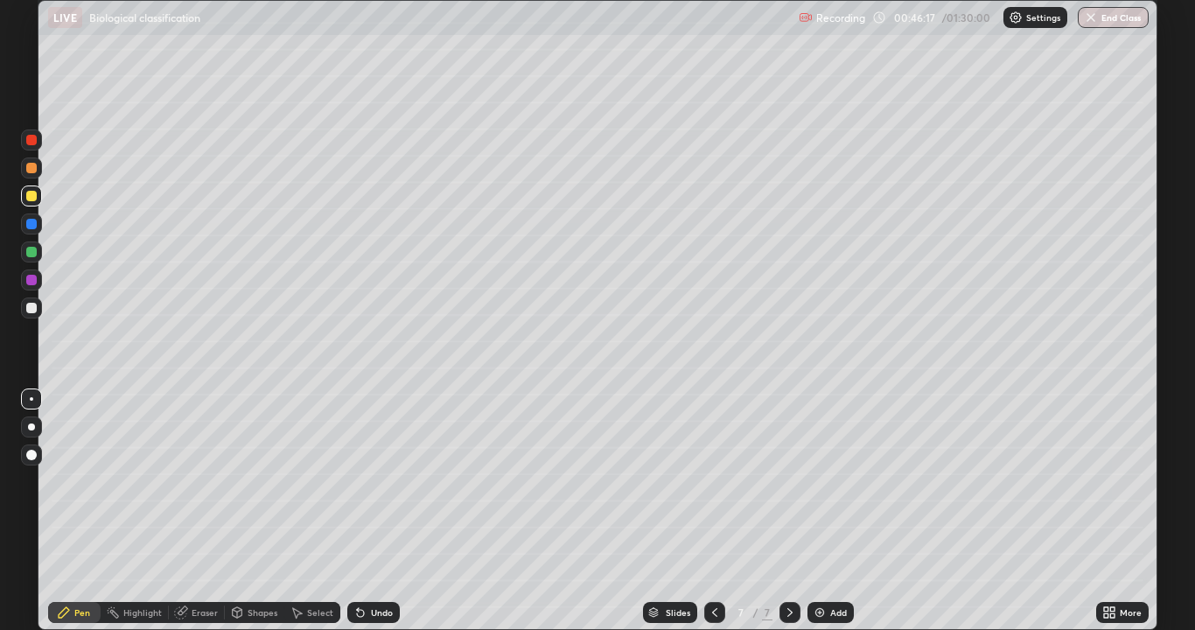
click at [354, 511] on icon at bounding box center [360, 612] width 14 height 14
click at [29, 312] on div at bounding box center [31, 308] width 10 height 10
click at [296, 511] on icon at bounding box center [298, 613] width 10 height 10
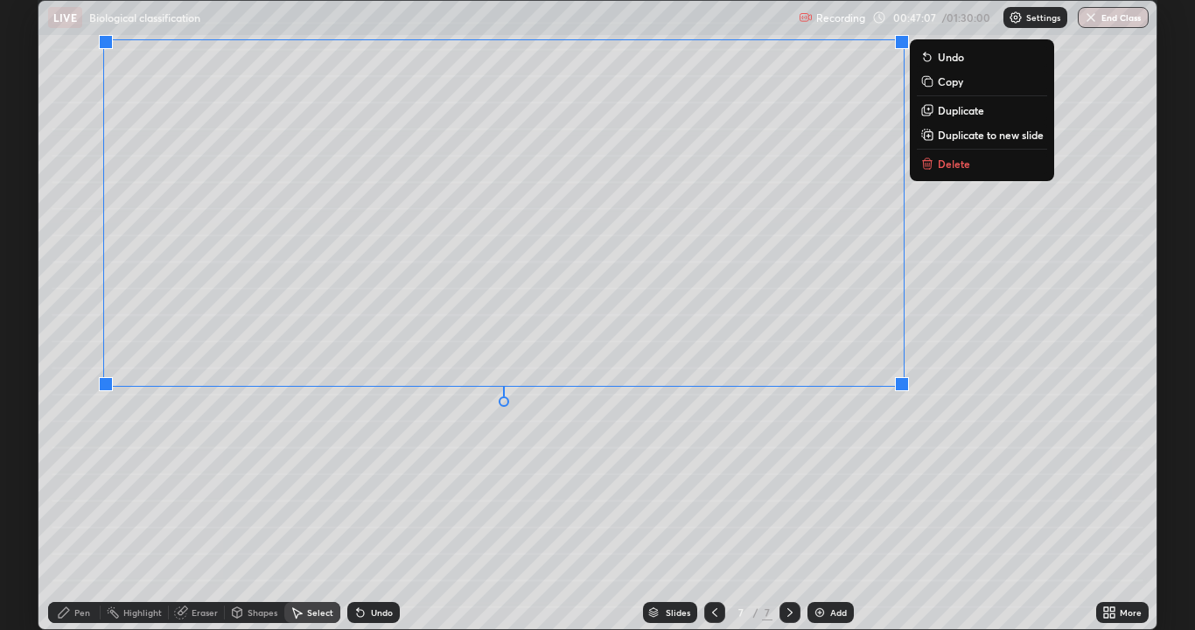
click at [75, 511] on div "Pen" at bounding box center [82, 612] width 16 height 9
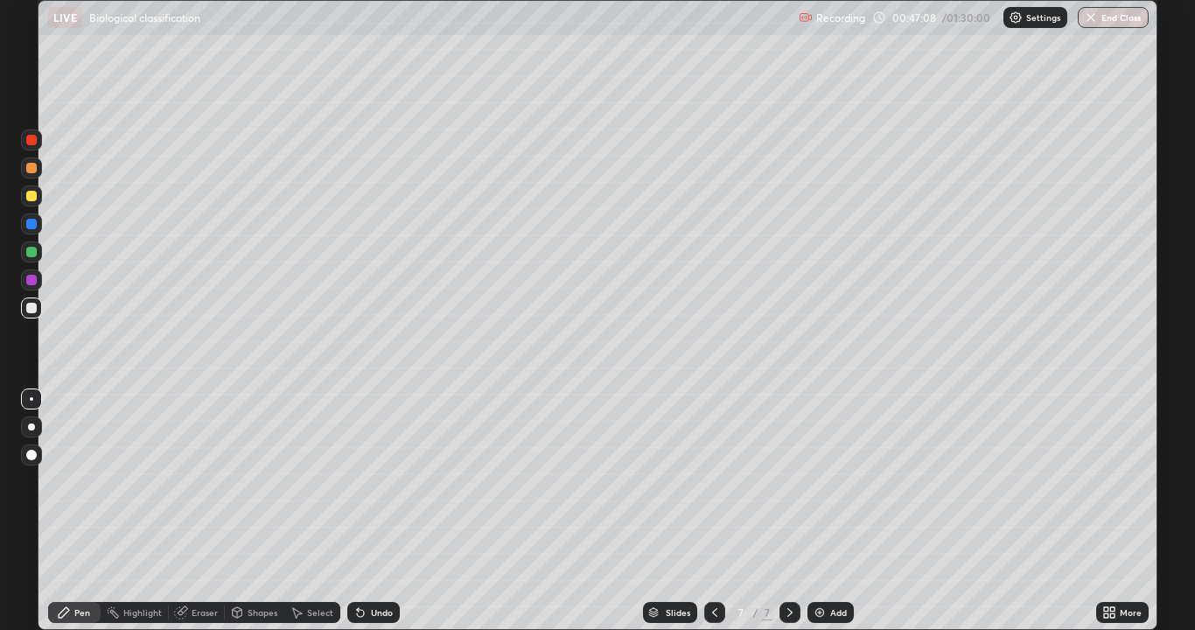
click at [31, 190] on div at bounding box center [31, 195] width 21 height 21
click at [31, 167] on div at bounding box center [31, 168] width 10 height 10
click at [34, 310] on div at bounding box center [31, 308] width 10 height 10
click at [29, 199] on div at bounding box center [31, 196] width 10 height 10
click at [27, 167] on div at bounding box center [31, 168] width 10 height 10
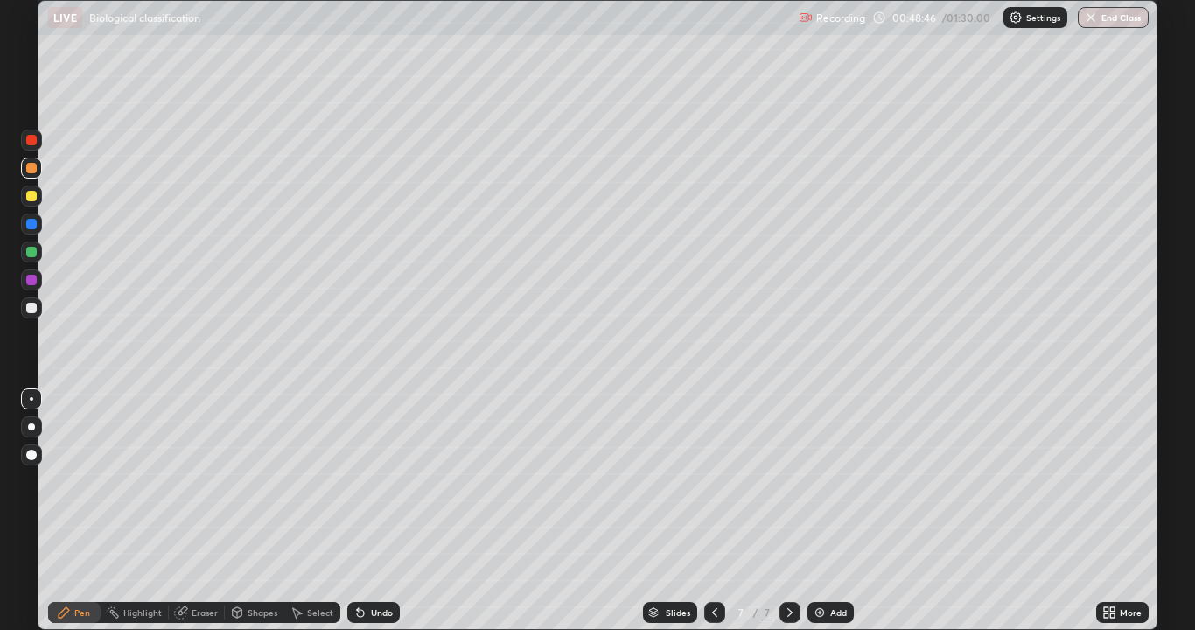
click at [357, 511] on icon at bounding box center [358, 609] width 2 height 2
click at [360, 511] on icon at bounding box center [360, 613] width 7 height 7
click at [357, 511] on icon at bounding box center [358, 609] width 2 height 2
click at [812, 511] on img at bounding box center [819, 612] width 14 height 14
click at [25, 173] on div at bounding box center [31, 167] width 21 height 21
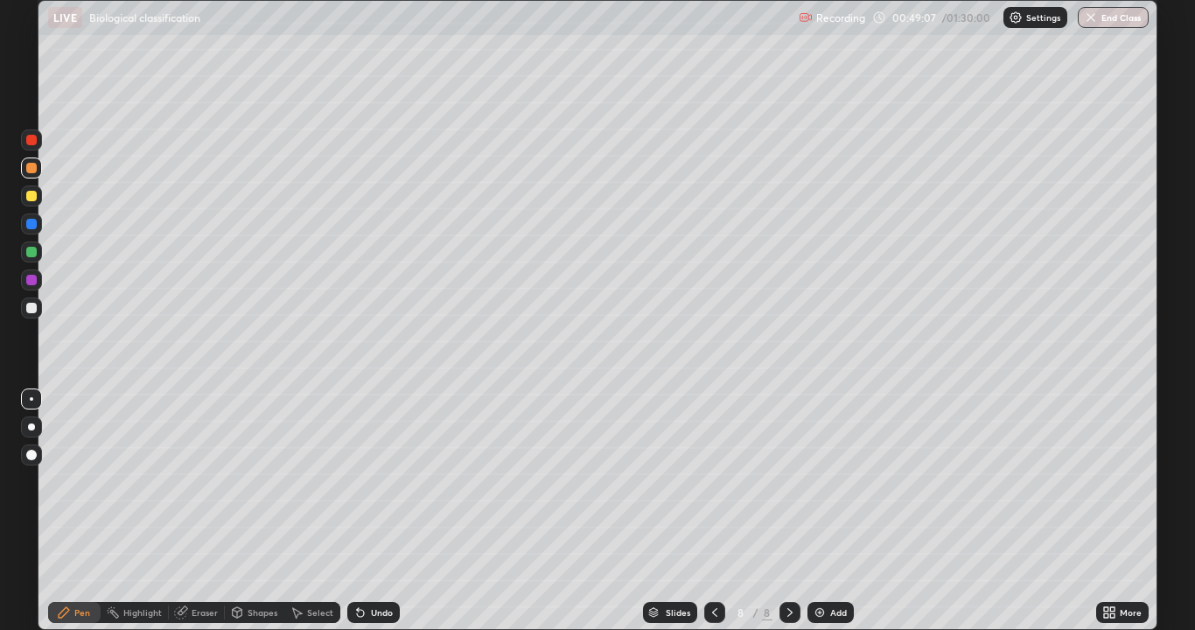
click at [24, 310] on div at bounding box center [31, 307] width 21 height 21
click at [31, 304] on div at bounding box center [31, 308] width 10 height 10
click at [24, 457] on div at bounding box center [31, 454] width 21 height 21
click at [34, 277] on div at bounding box center [31, 280] width 10 height 10
click at [35, 311] on div at bounding box center [31, 308] width 10 height 10
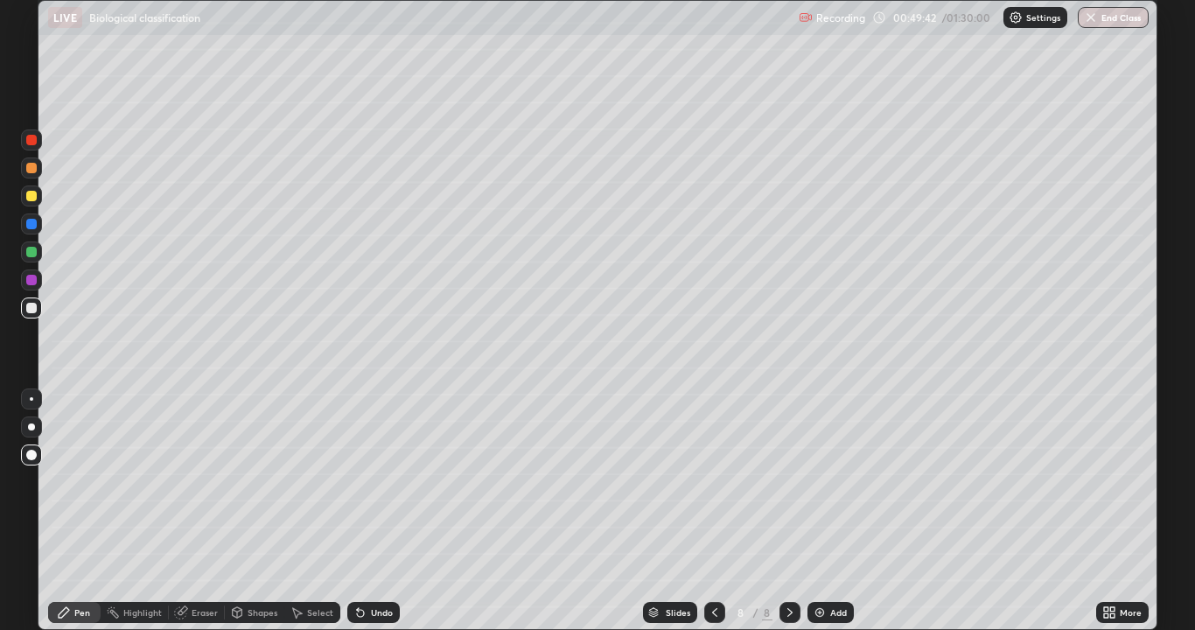
click at [31, 394] on div at bounding box center [31, 398] width 21 height 21
click at [35, 164] on div at bounding box center [31, 168] width 10 height 10
click at [27, 310] on div at bounding box center [31, 308] width 10 height 10
click at [41, 308] on div at bounding box center [31, 307] width 21 height 21
click at [29, 273] on div at bounding box center [31, 279] width 21 height 21
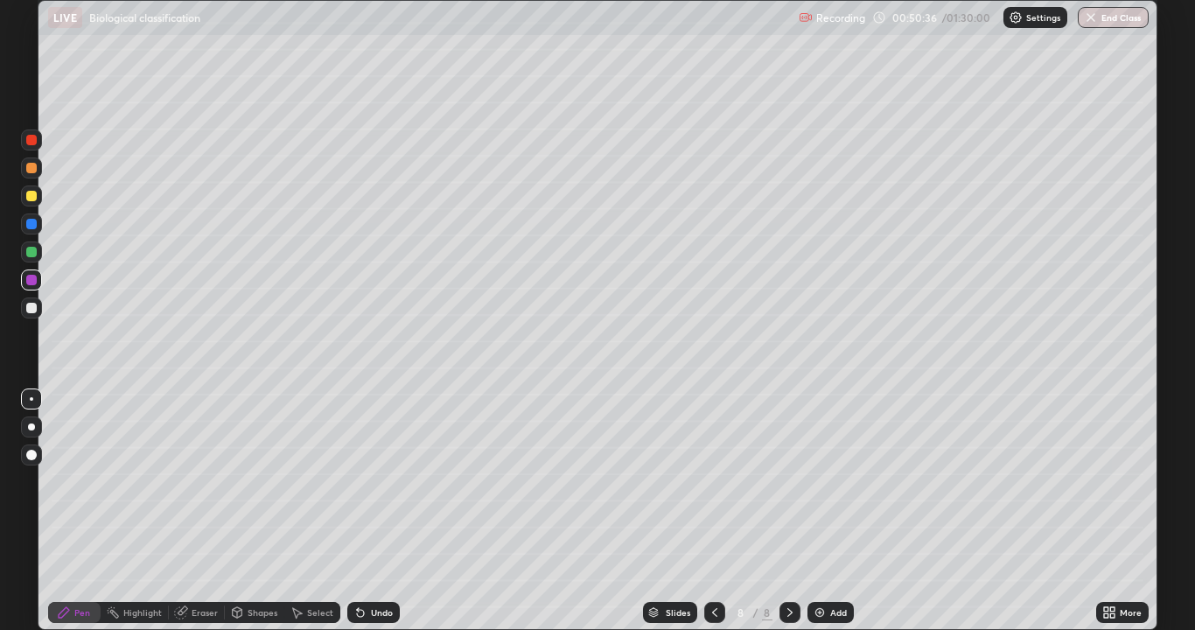
click at [33, 457] on div at bounding box center [31, 455] width 10 height 10
click at [24, 309] on div at bounding box center [31, 307] width 21 height 21
click at [31, 400] on div at bounding box center [31, 398] width 3 height 3
click at [28, 312] on div at bounding box center [31, 308] width 10 height 10
click at [40, 310] on div at bounding box center [31, 307] width 21 height 21
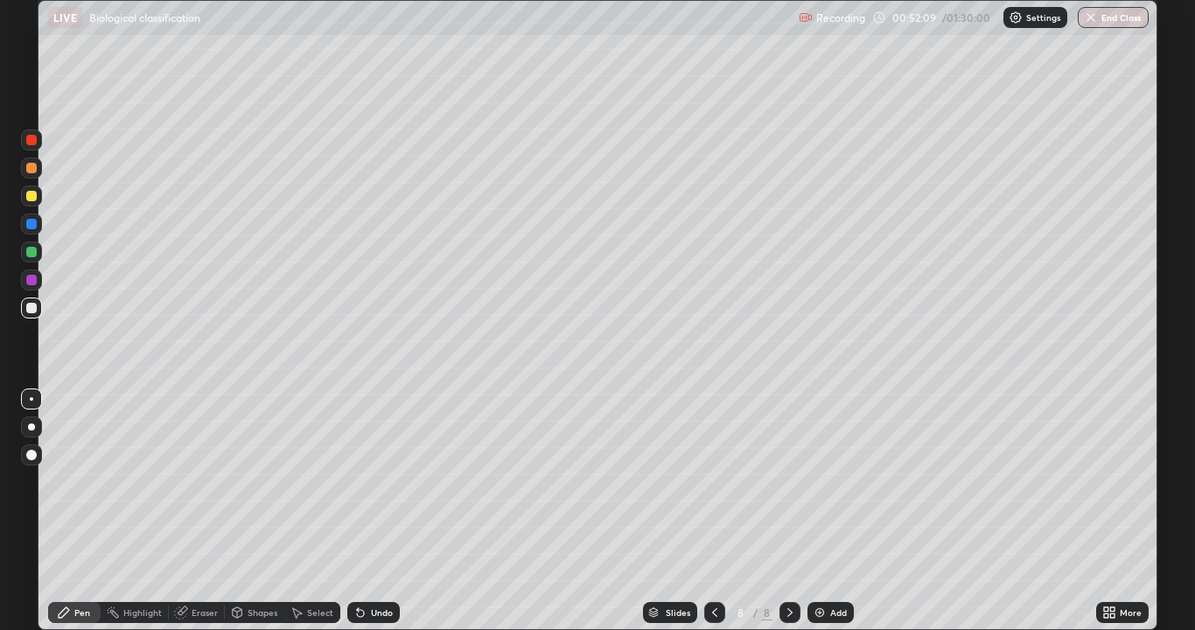
click at [24, 308] on div at bounding box center [31, 307] width 21 height 21
click at [29, 171] on div at bounding box center [31, 168] width 10 height 10
click at [32, 306] on div at bounding box center [31, 308] width 10 height 10
click at [35, 165] on div at bounding box center [31, 168] width 10 height 10
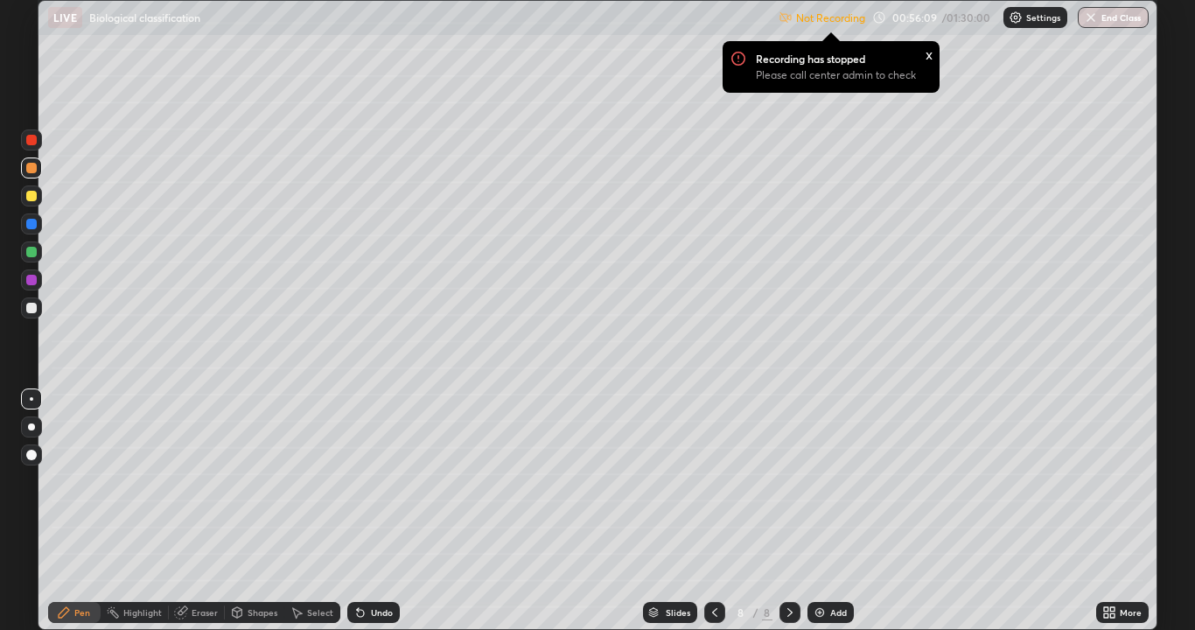
click at [1011, 21] on img at bounding box center [1015, 17] width 14 height 14
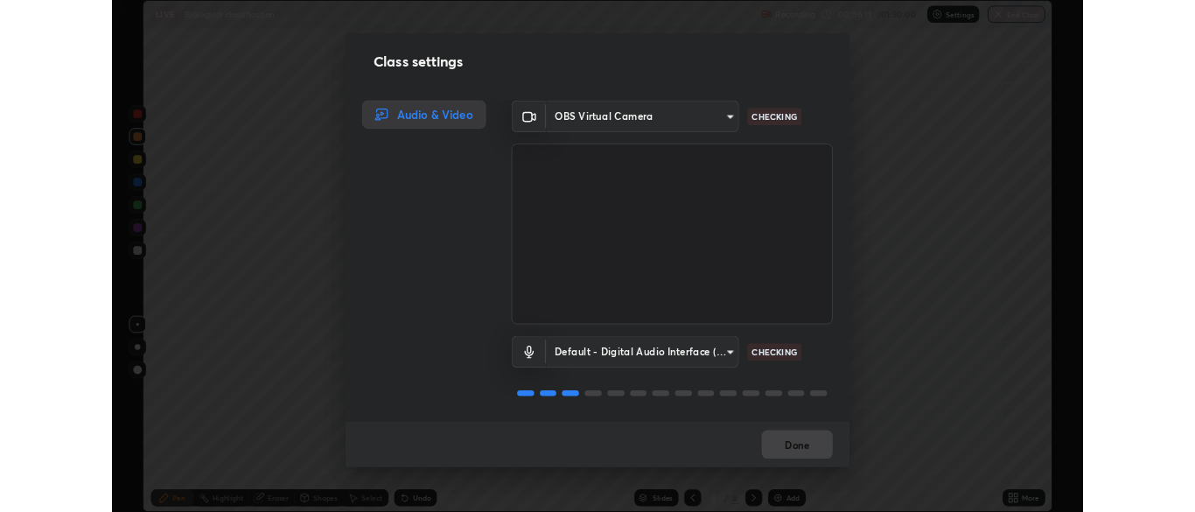
scroll to position [2, 0]
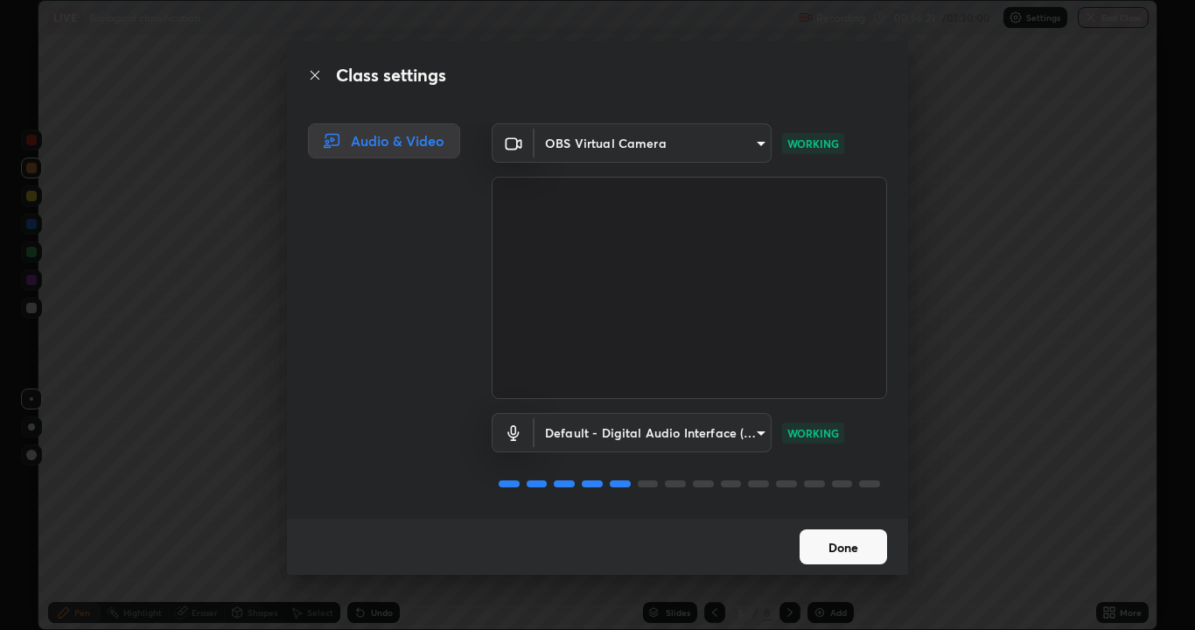
click at [837, 511] on button "Done" at bounding box center [842, 546] width 87 height 35
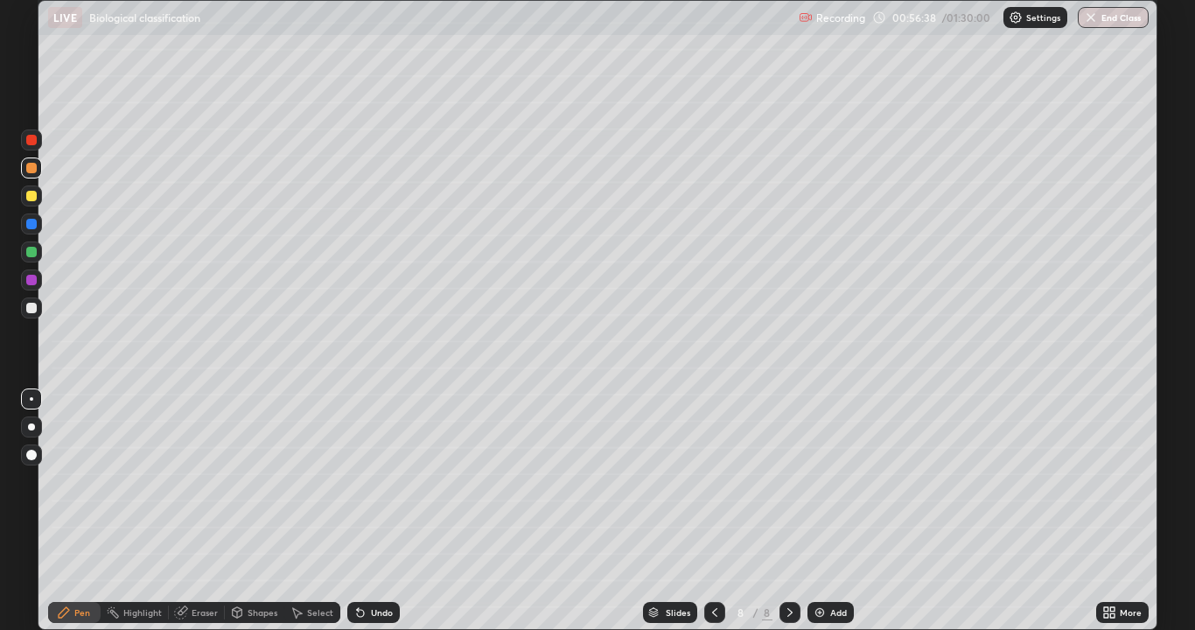
click at [812, 511] on img at bounding box center [819, 612] width 14 height 14
click at [31, 169] on div at bounding box center [31, 168] width 10 height 10
click at [28, 305] on div at bounding box center [31, 308] width 10 height 10
click at [297, 511] on icon at bounding box center [296, 612] width 14 height 14
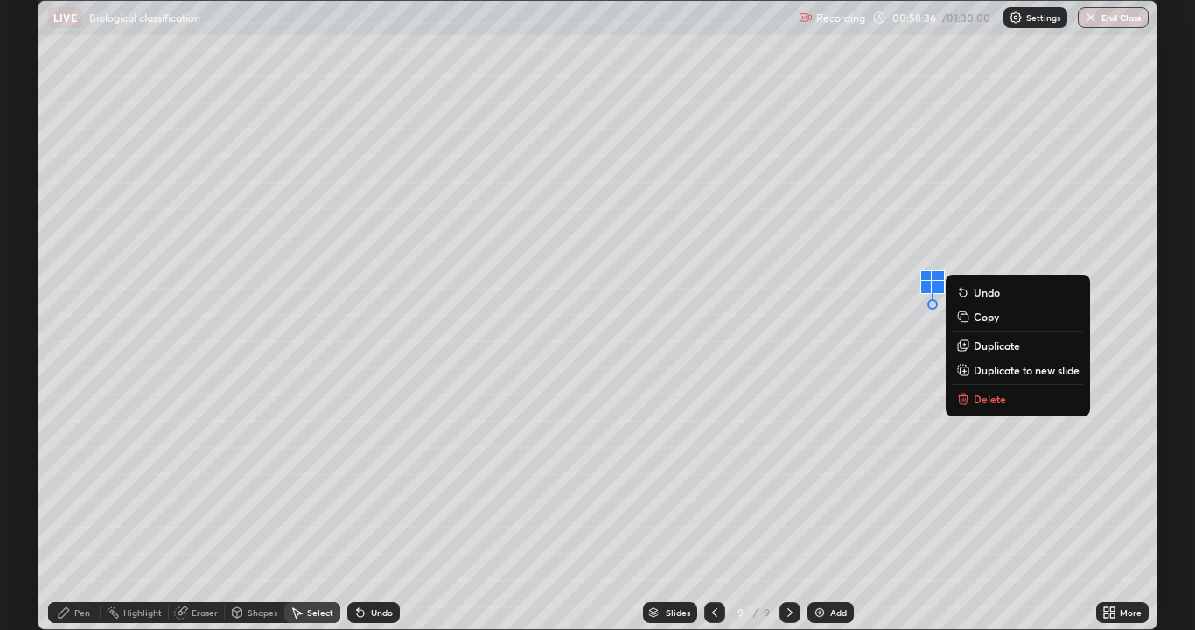
click at [353, 511] on icon at bounding box center [360, 612] width 14 height 14
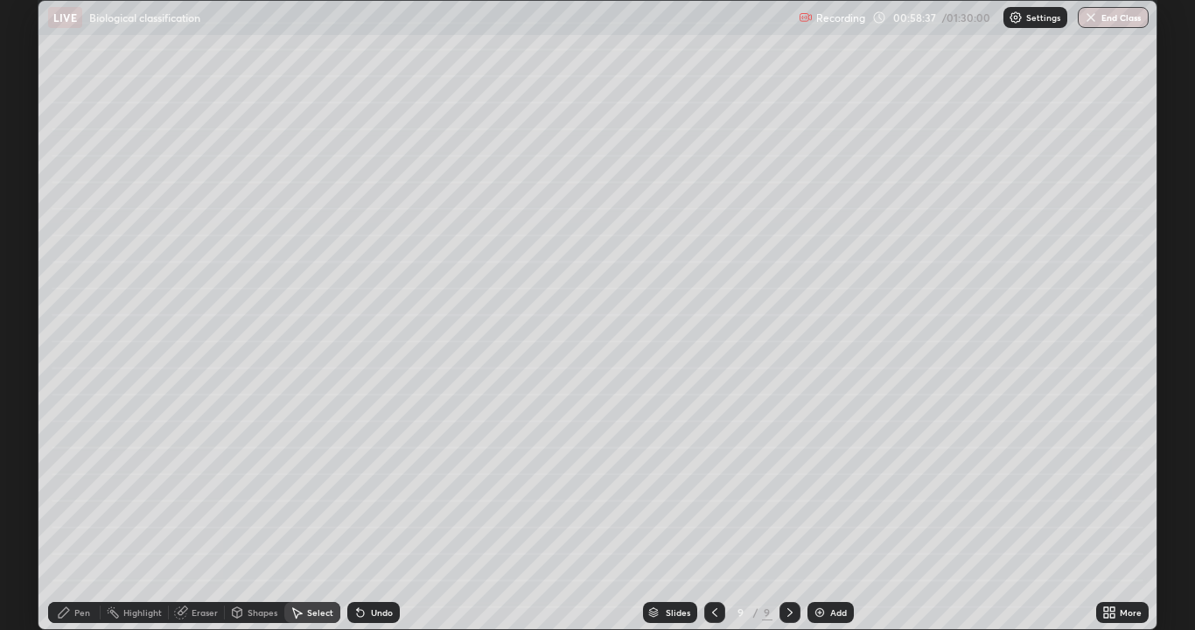
click at [290, 511] on icon at bounding box center [296, 612] width 14 height 14
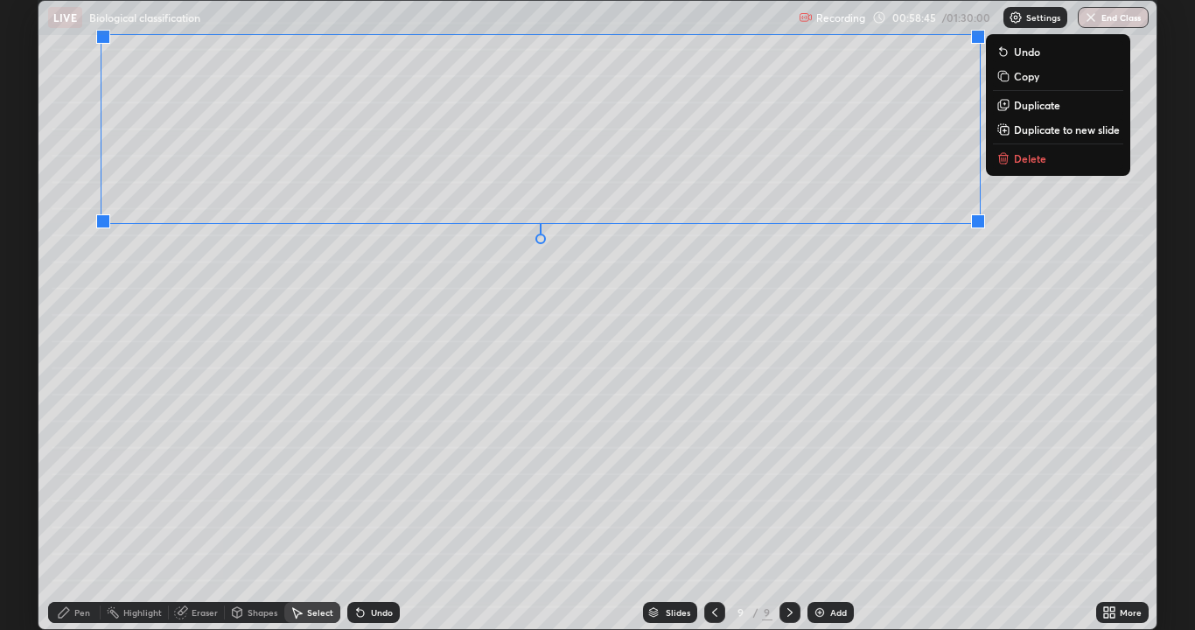
click at [858, 383] on div "0 ° Undo Copy Duplicate Duplicate to new slide Delete" at bounding box center [597, 315] width 1118 height 628
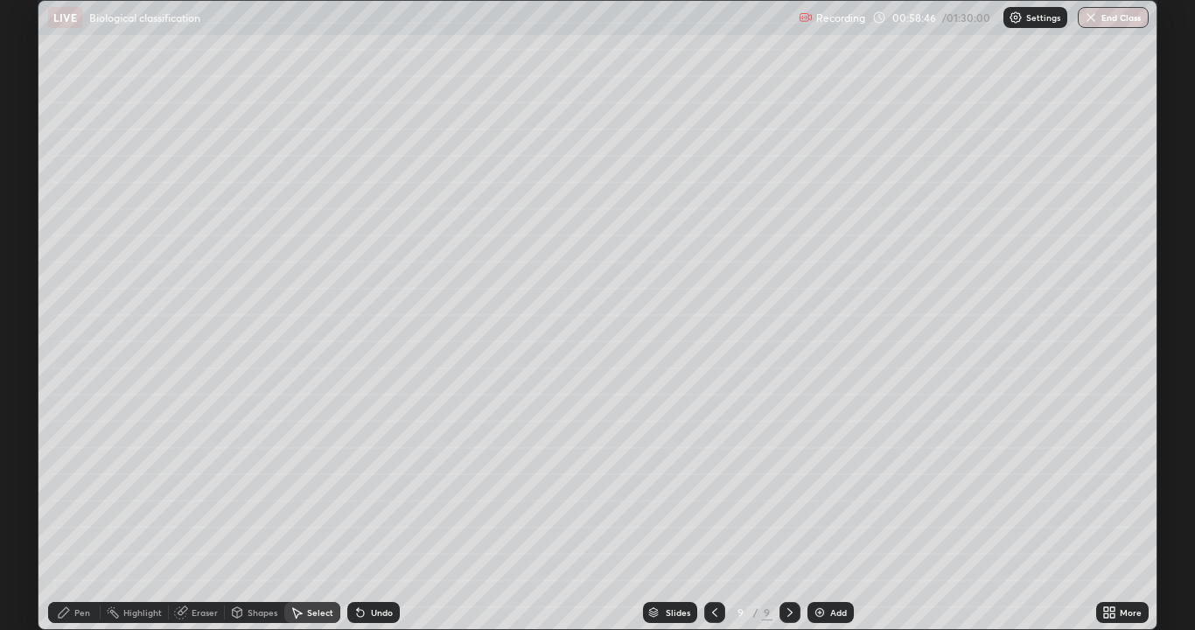
click at [68, 511] on icon at bounding box center [64, 612] width 14 height 14
click at [29, 204] on div at bounding box center [31, 195] width 21 height 21
click at [34, 317] on div at bounding box center [31, 307] width 21 height 21
click at [29, 453] on div at bounding box center [31, 455] width 10 height 10
click at [27, 275] on div at bounding box center [31, 279] width 21 height 21
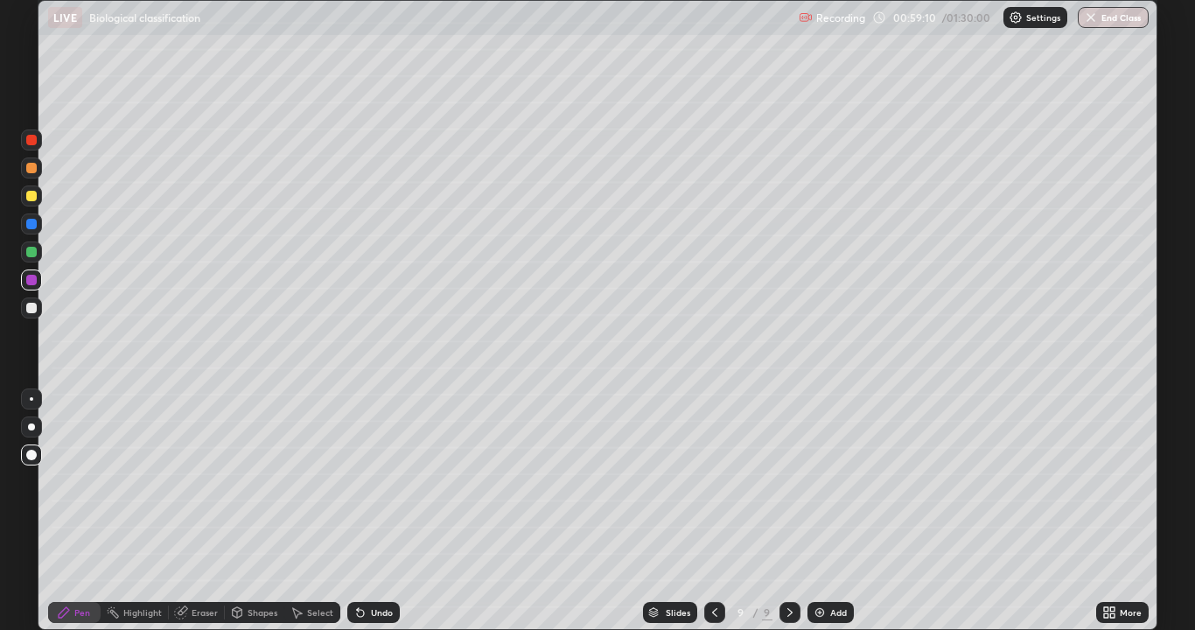
click at [35, 306] on div at bounding box center [31, 308] width 10 height 10
click at [31, 401] on div at bounding box center [31, 398] width 21 height 21
click at [30, 430] on div at bounding box center [31, 426] width 21 height 21
click at [32, 281] on div at bounding box center [31, 280] width 10 height 10
click at [36, 310] on div at bounding box center [31, 307] width 21 height 21
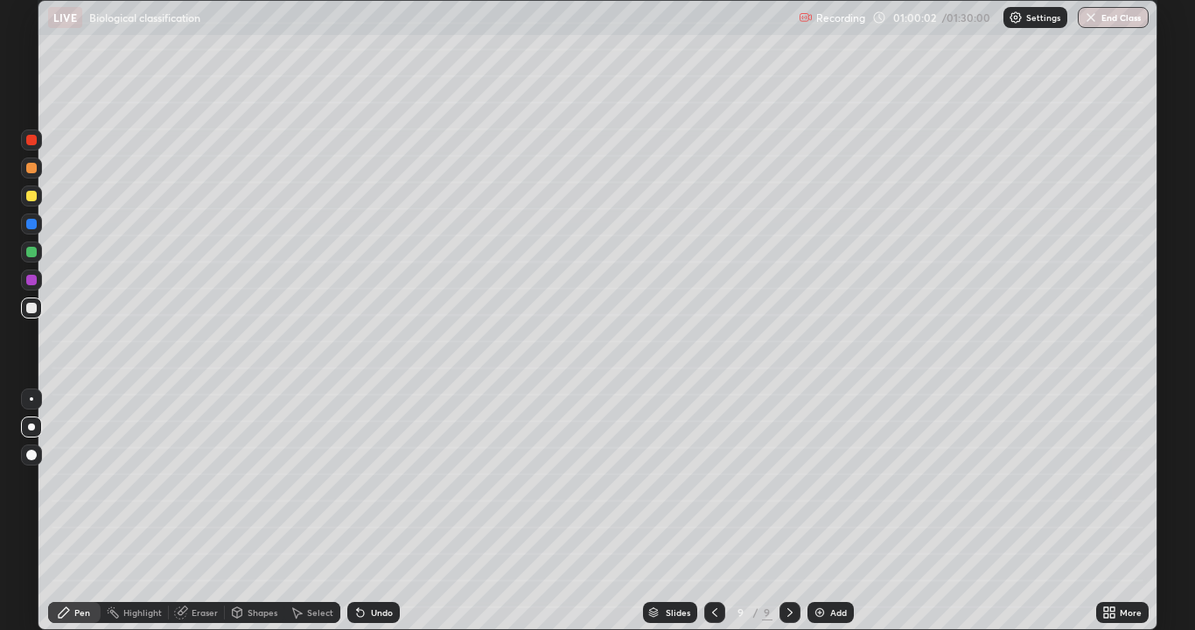
click at [31, 309] on div at bounding box center [31, 308] width 10 height 10
click at [31, 280] on div at bounding box center [31, 280] width 10 height 10
click at [33, 453] on div at bounding box center [31, 455] width 10 height 10
click at [31, 399] on div at bounding box center [31, 398] width 3 height 3
click at [34, 195] on div at bounding box center [31, 196] width 10 height 10
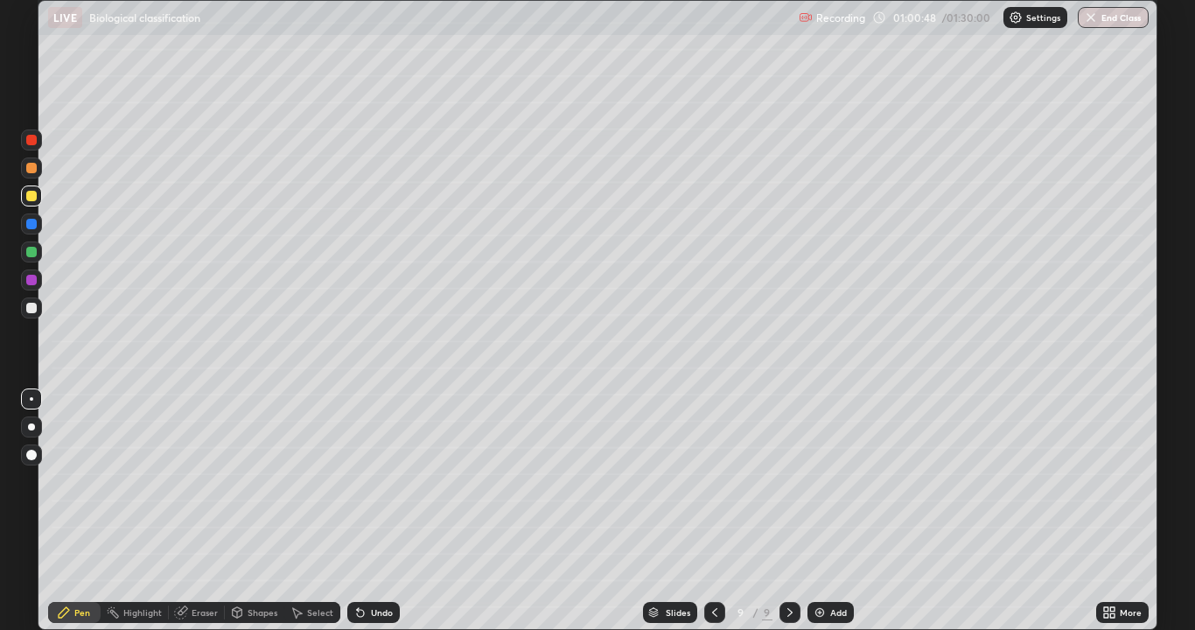
click at [30, 307] on div at bounding box center [31, 308] width 10 height 10
click at [32, 282] on div at bounding box center [31, 280] width 10 height 10
click at [31, 457] on div at bounding box center [31, 455] width 10 height 10
click at [32, 196] on div at bounding box center [31, 196] width 10 height 10
click at [31, 277] on div at bounding box center [31, 280] width 10 height 10
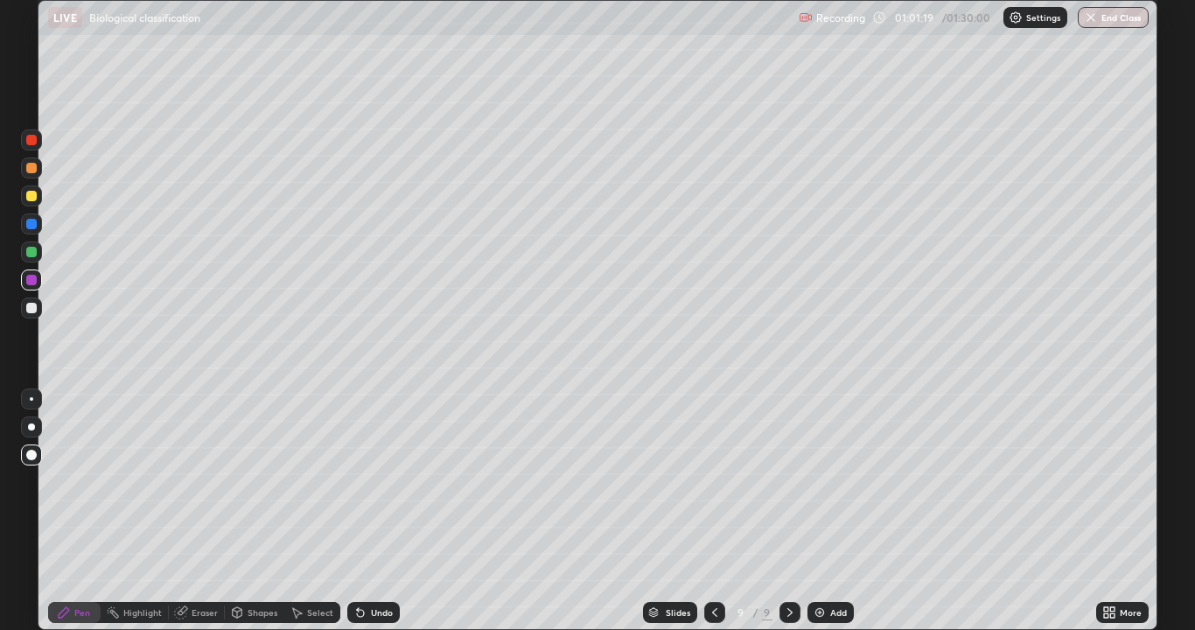
click at [39, 453] on div at bounding box center [31, 454] width 21 height 21
click at [32, 401] on div at bounding box center [31, 398] width 21 height 21
click at [37, 312] on div at bounding box center [31, 307] width 21 height 21
click at [30, 196] on div at bounding box center [31, 196] width 10 height 10
click at [32, 422] on div at bounding box center [31, 426] width 21 height 21
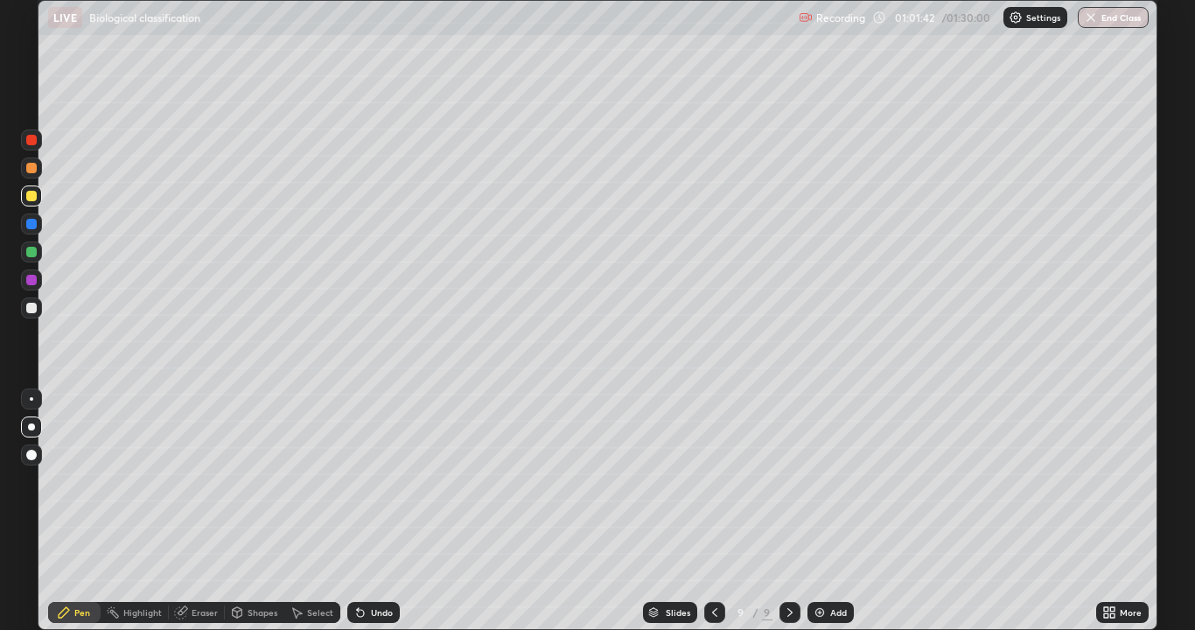
click at [338, 511] on div "Select" at bounding box center [312, 612] width 56 height 35
click at [355, 511] on div "Undo" at bounding box center [369, 612] width 59 height 35
click at [66, 511] on icon at bounding box center [64, 612] width 10 height 10
click at [29, 314] on div at bounding box center [31, 307] width 21 height 21
click at [31, 307] on div at bounding box center [31, 308] width 10 height 10
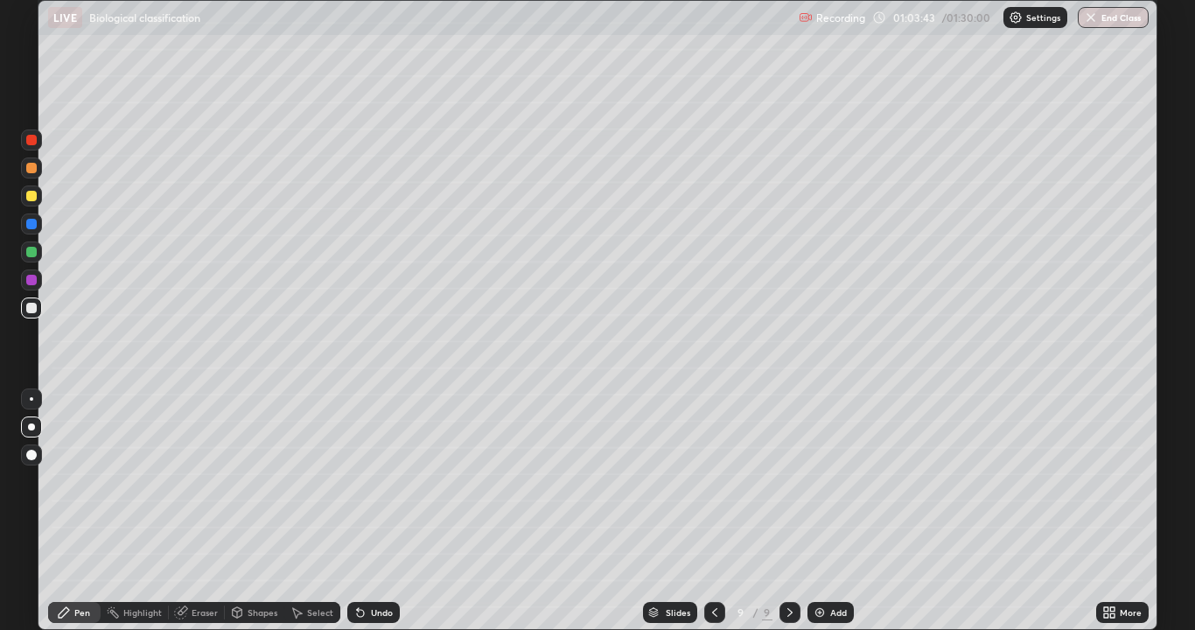
click at [35, 199] on div at bounding box center [31, 196] width 10 height 10
click at [1160, 334] on div "Setting up your live class" at bounding box center [597, 315] width 1195 height 630
click at [31, 312] on div at bounding box center [31, 308] width 10 height 10
click at [819, 511] on img at bounding box center [819, 612] width 14 height 14
click at [36, 203] on div at bounding box center [31, 195] width 21 height 21
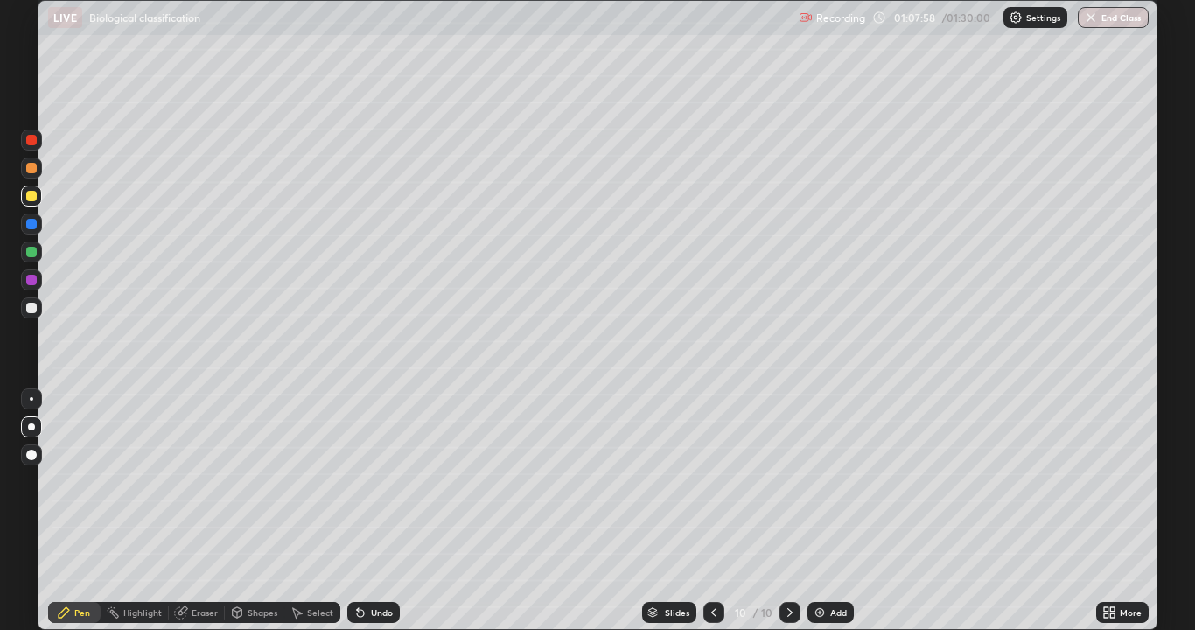
click at [36, 192] on div at bounding box center [31, 196] width 10 height 10
click at [357, 511] on icon at bounding box center [360, 613] width 7 height 7
click at [31, 303] on div at bounding box center [31, 308] width 10 height 10
click at [27, 397] on div at bounding box center [31, 398] width 21 height 21
click at [357, 511] on icon at bounding box center [358, 609] width 2 height 2
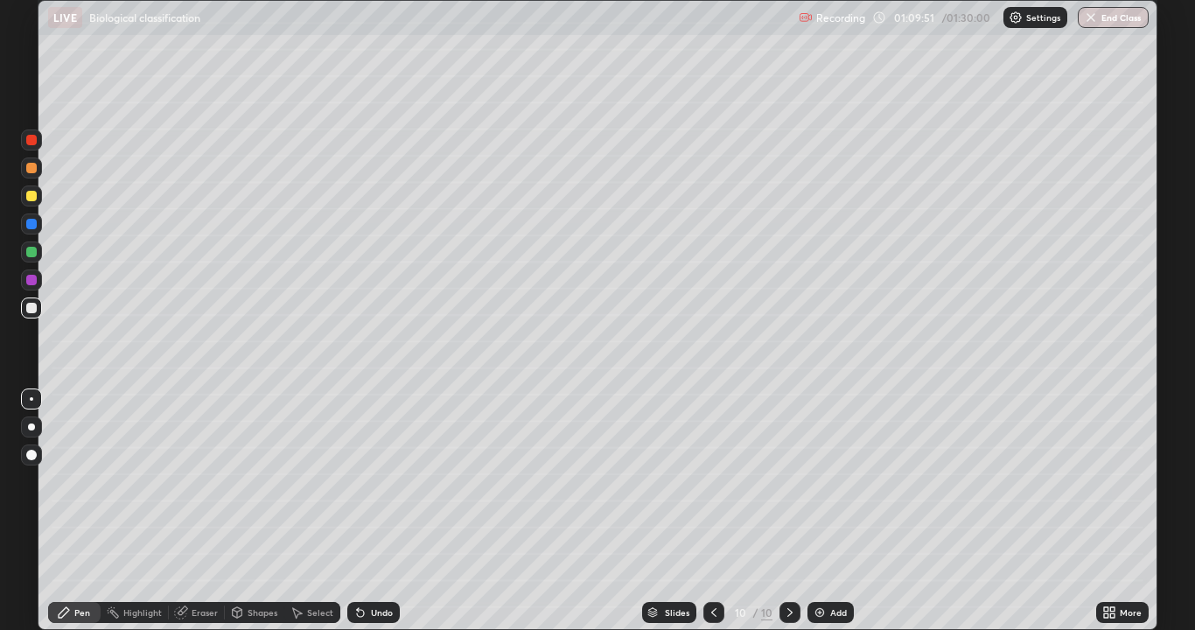
click at [31, 255] on div at bounding box center [31, 252] width 10 height 10
click at [26, 308] on div at bounding box center [31, 308] width 10 height 10
click at [353, 511] on icon at bounding box center [360, 612] width 14 height 14
click at [26, 197] on div at bounding box center [31, 196] width 10 height 10
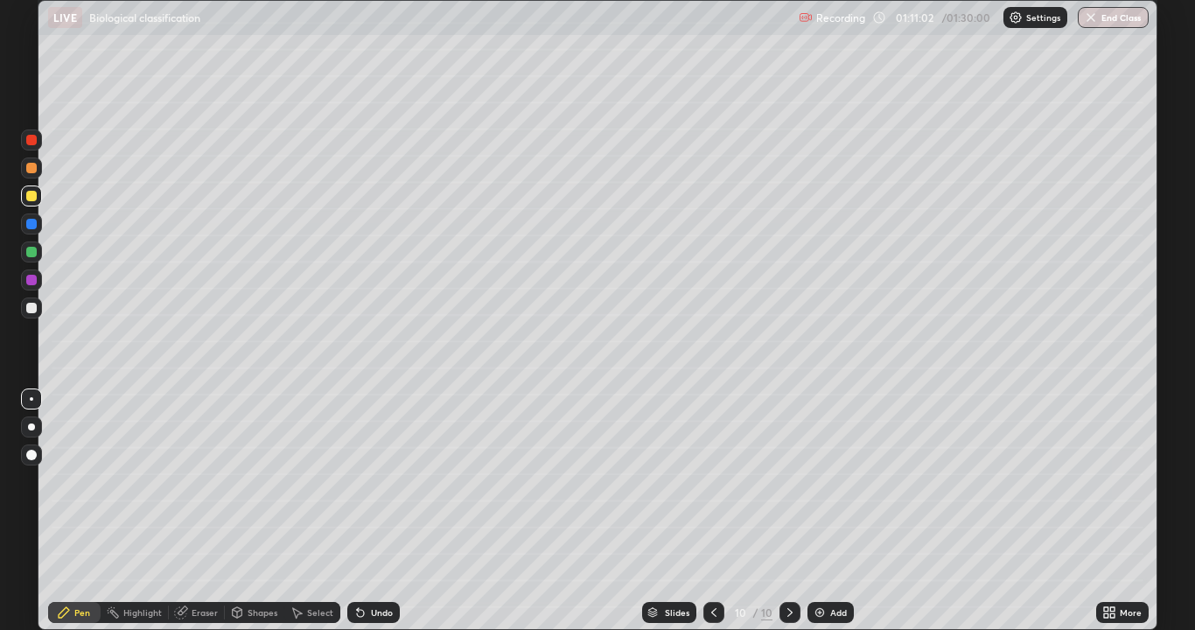
click at [28, 429] on div at bounding box center [31, 426] width 21 height 21
click at [712, 511] on icon at bounding box center [714, 612] width 14 height 14
click at [788, 511] on icon at bounding box center [790, 612] width 14 height 14
click at [787, 511] on icon at bounding box center [790, 612] width 14 height 14
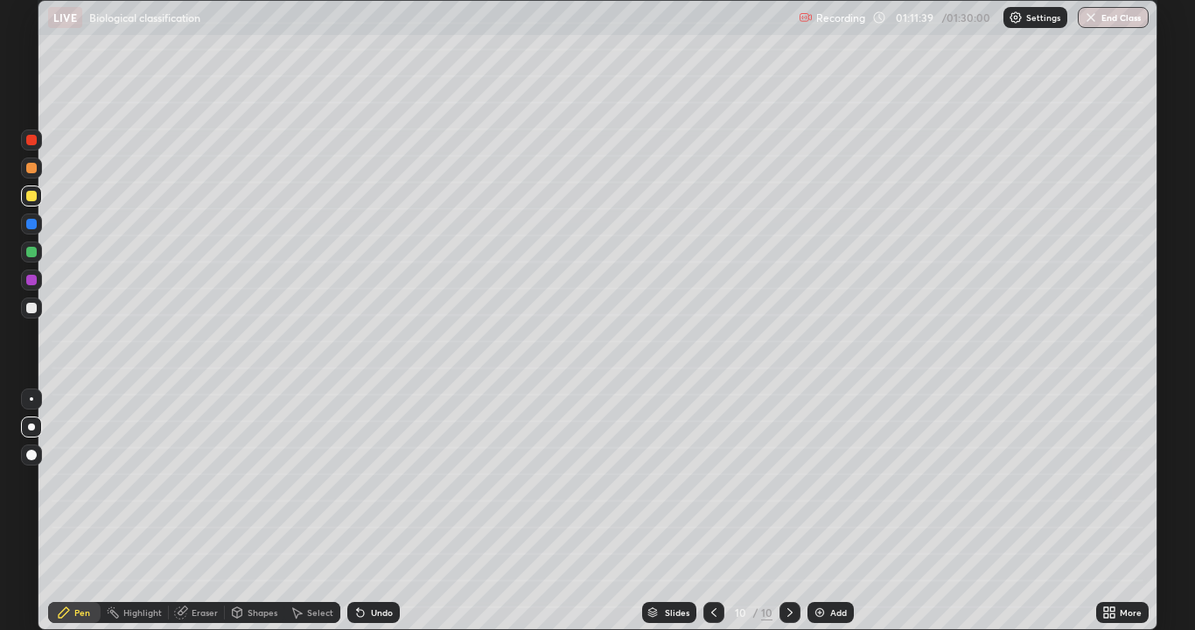
click at [786, 511] on icon at bounding box center [790, 612] width 14 height 14
click at [31, 310] on div at bounding box center [31, 308] width 10 height 10
click at [296, 511] on icon at bounding box center [298, 613] width 10 height 10
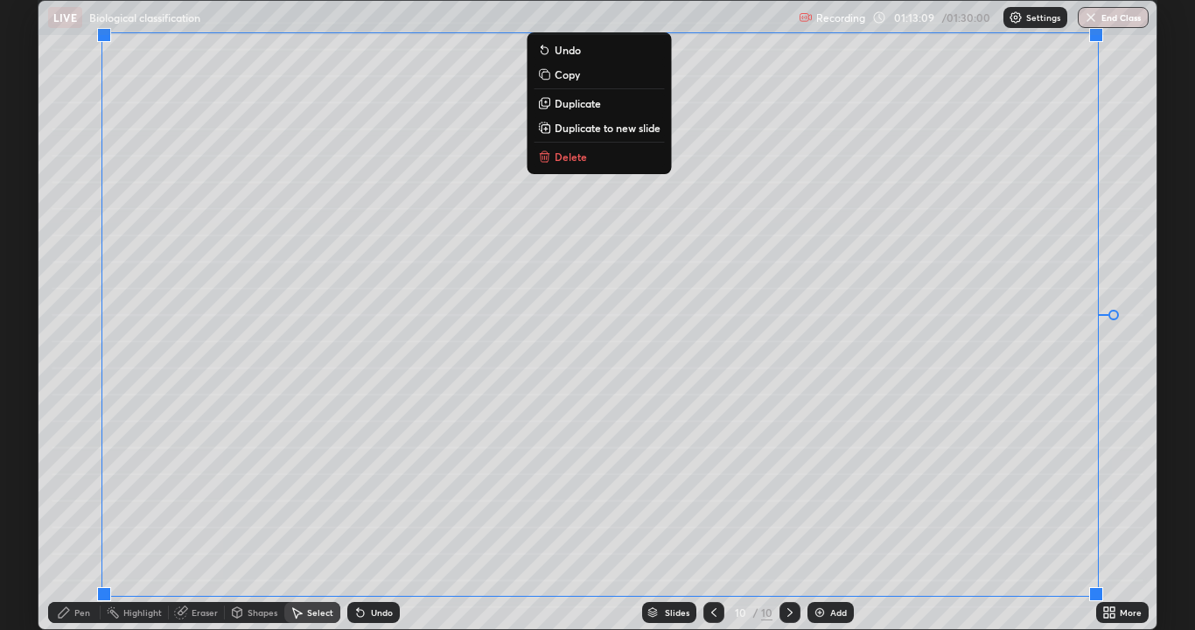
click at [70, 511] on div "0 ° Undo Copy Duplicate Duplicate to new slide Delete" at bounding box center [597, 315] width 1118 height 628
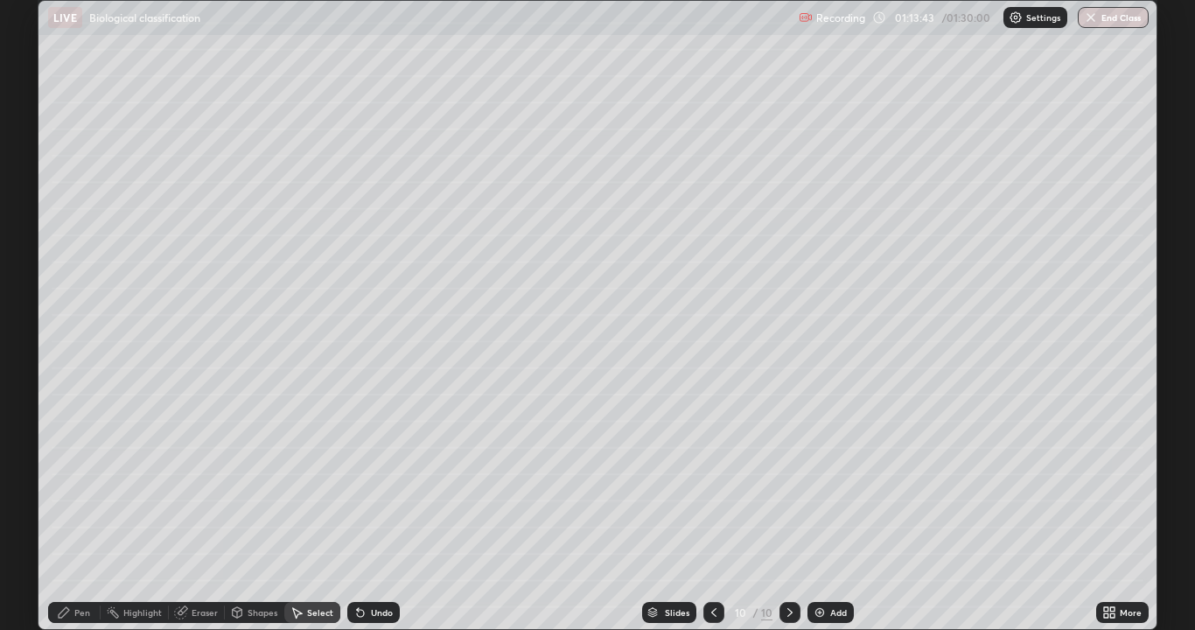
click at [813, 511] on img at bounding box center [819, 612] width 14 height 14
click at [71, 511] on div "Pen" at bounding box center [74, 612] width 52 height 21
click at [30, 304] on div at bounding box center [31, 308] width 10 height 10
click at [712, 511] on icon at bounding box center [714, 612] width 5 height 9
click at [788, 511] on icon at bounding box center [790, 612] width 14 height 14
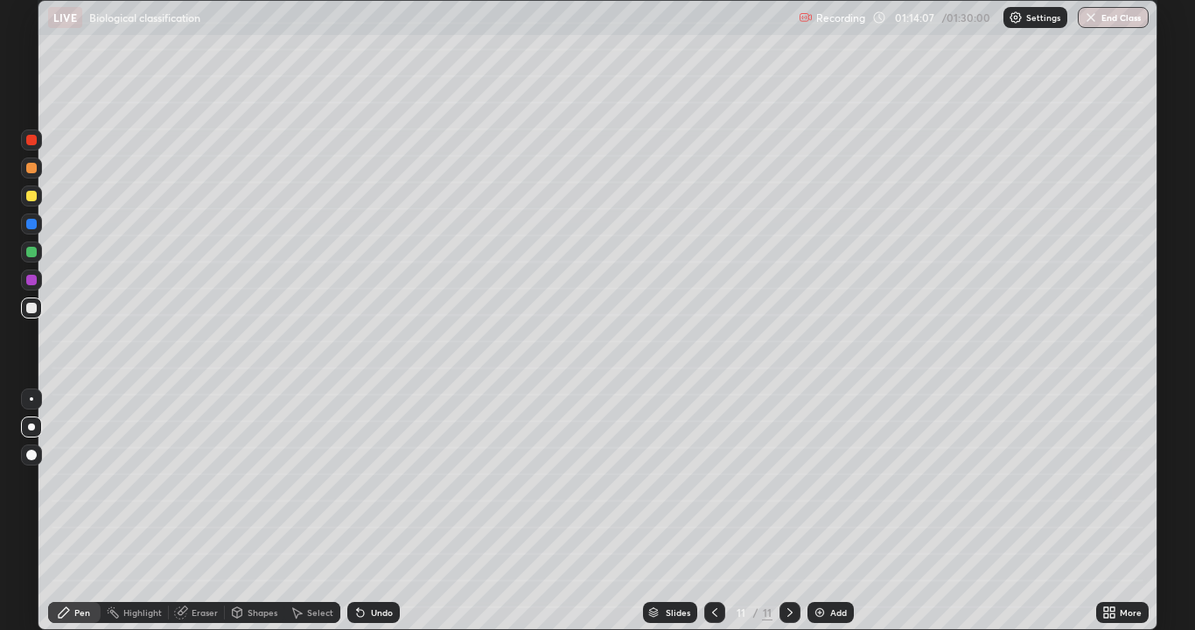
click at [39, 205] on div at bounding box center [31, 195] width 21 height 21
click at [30, 308] on div at bounding box center [31, 308] width 10 height 10
click at [34, 192] on div at bounding box center [31, 196] width 10 height 10
click at [31, 311] on div at bounding box center [31, 308] width 10 height 10
click at [28, 403] on div at bounding box center [31, 398] width 21 height 21
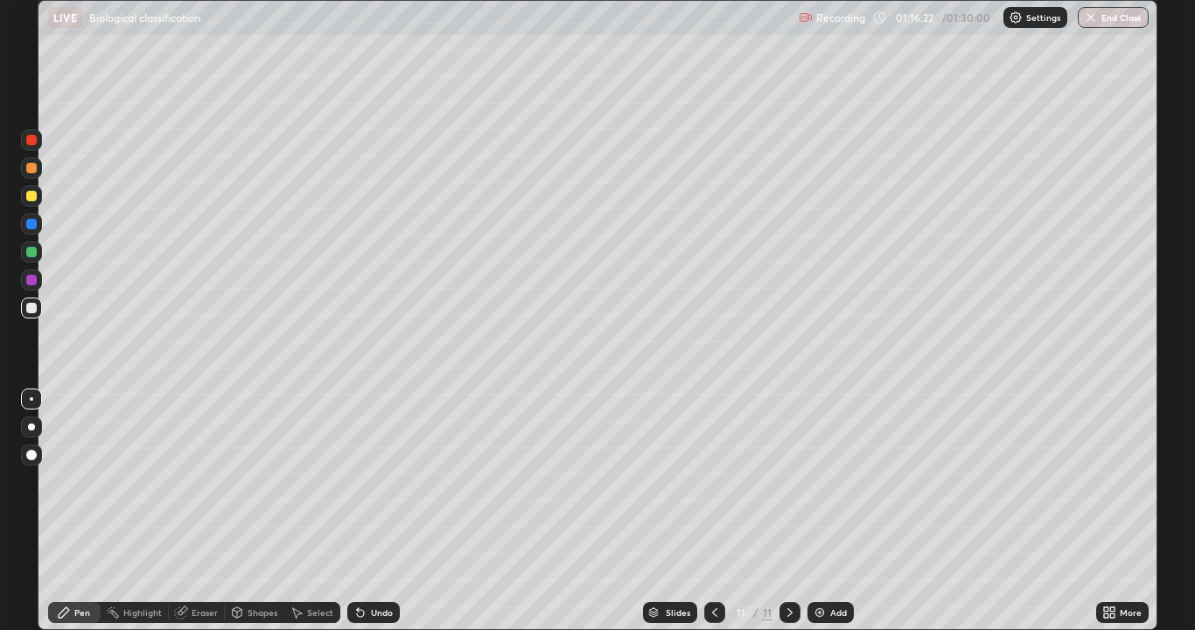
click at [357, 511] on icon at bounding box center [360, 613] width 7 height 7
click at [357, 511] on icon at bounding box center [358, 609] width 2 height 2
click at [31, 251] on div at bounding box center [31, 252] width 10 height 10
click at [23, 308] on div at bounding box center [31, 307] width 21 height 21
click at [819, 511] on img at bounding box center [819, 612] width 14 height 14
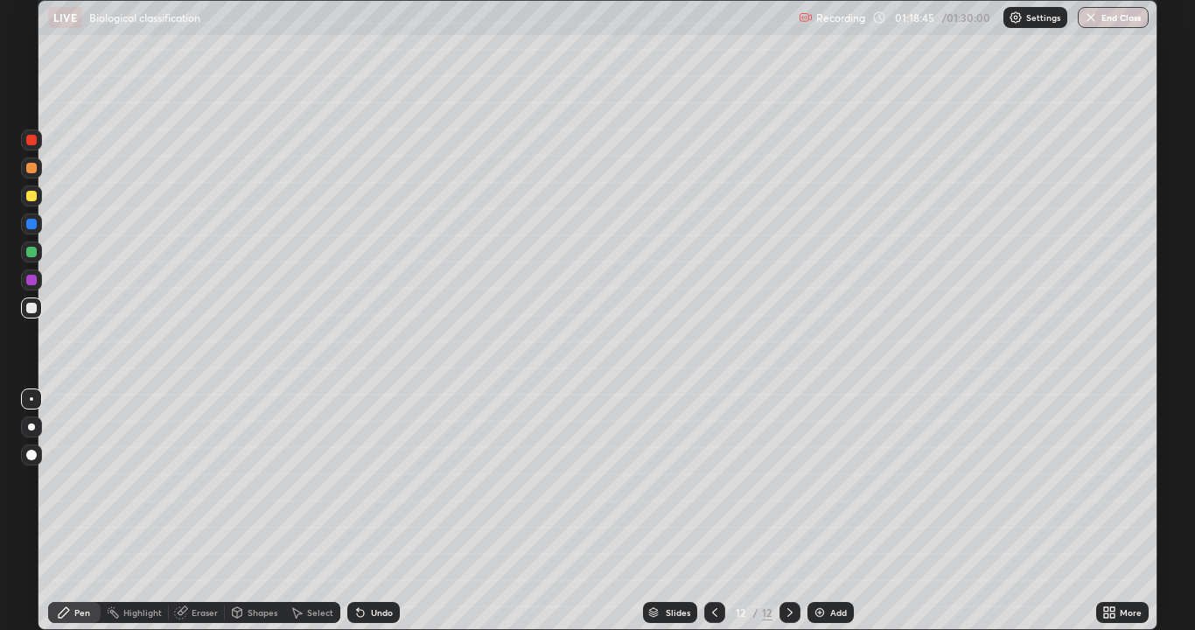
click at [31, 187] on div at bounding box center [31, 195] width 21 height 21
click at [30, 307] on div at bounding box center [31, 308] width 10 height 10
click at [34, 193] on div at bounding box center [31, 196] width 10 height 10
click at [27, 302] on div at bounding box center [31, 307] width 21 height 21
click at [32, 199] on div at bounding box center [31, 196] width 10 height 10
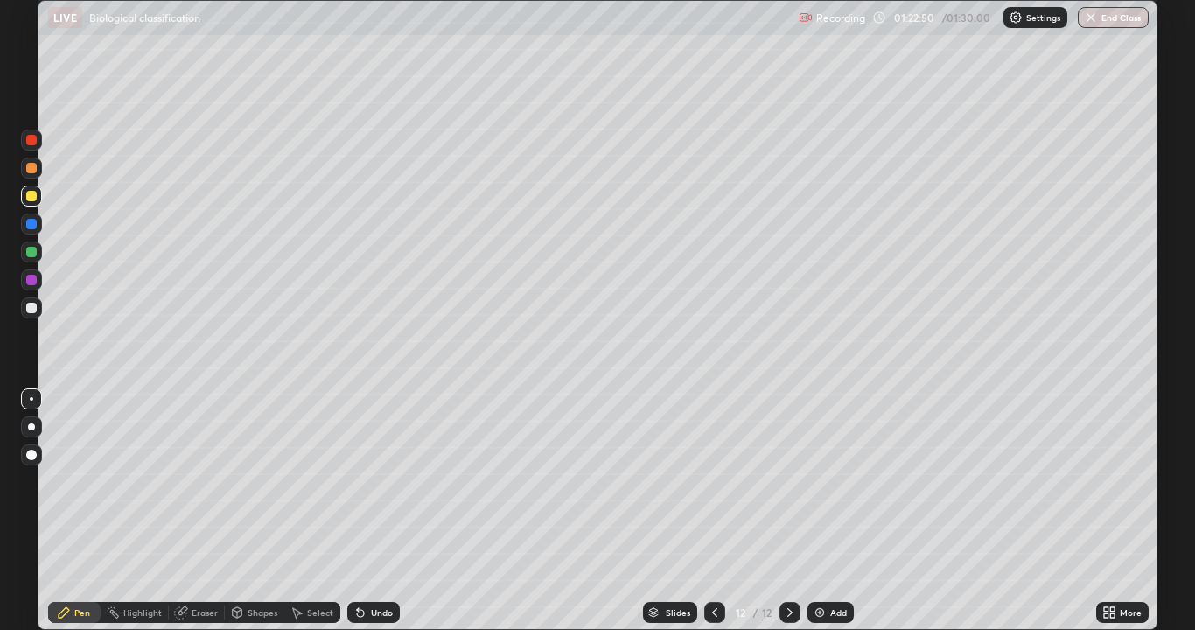
click at [29, 306] on div at bounding box center [31, 308] width 10 height 10
click at [27, 196] on div at bounding box center [31, 196] width 10 height 10
click at [34, 192] on div at bounding box center [31, 196] width 10 height 10
click at [357, 511] on icon at bounding box center [360, 613] width 7 height 7
click at [28, 310] on div at bounding box center [31, 308] width 10 height 10
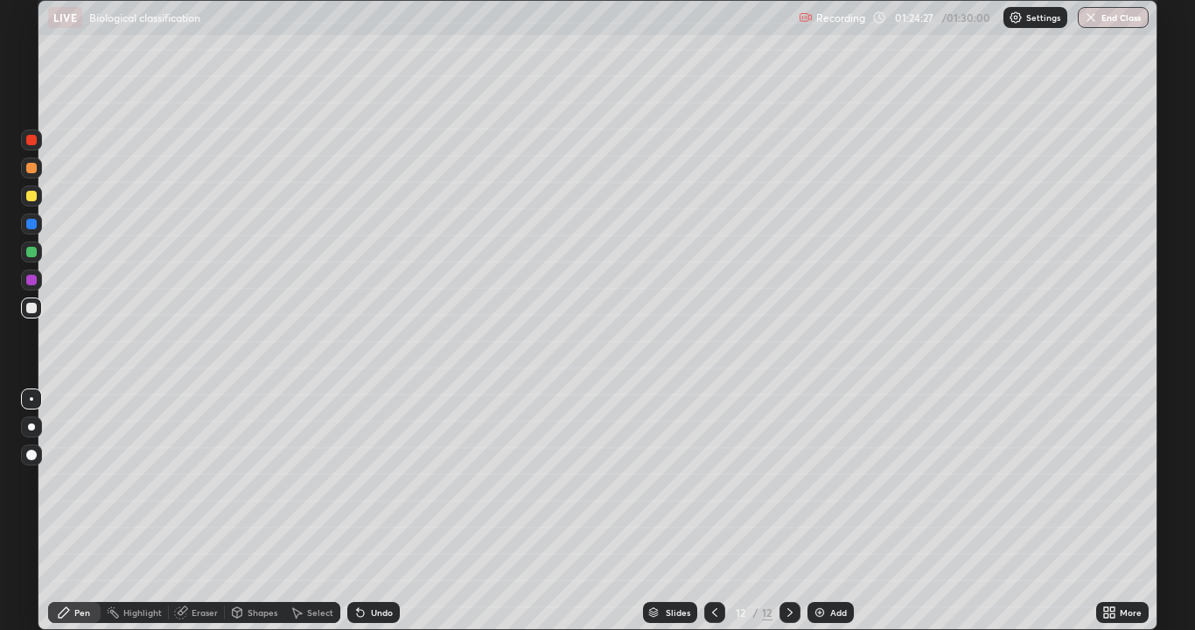
click at [31, 193] on div at bounding box center [31, 196] width 10 height 10
click at [353, 511] on icon at bounding box center [360, 612] width 14 height 14
click at [357, 511] on icon at bounding box center [360, 613] width 7 height 7
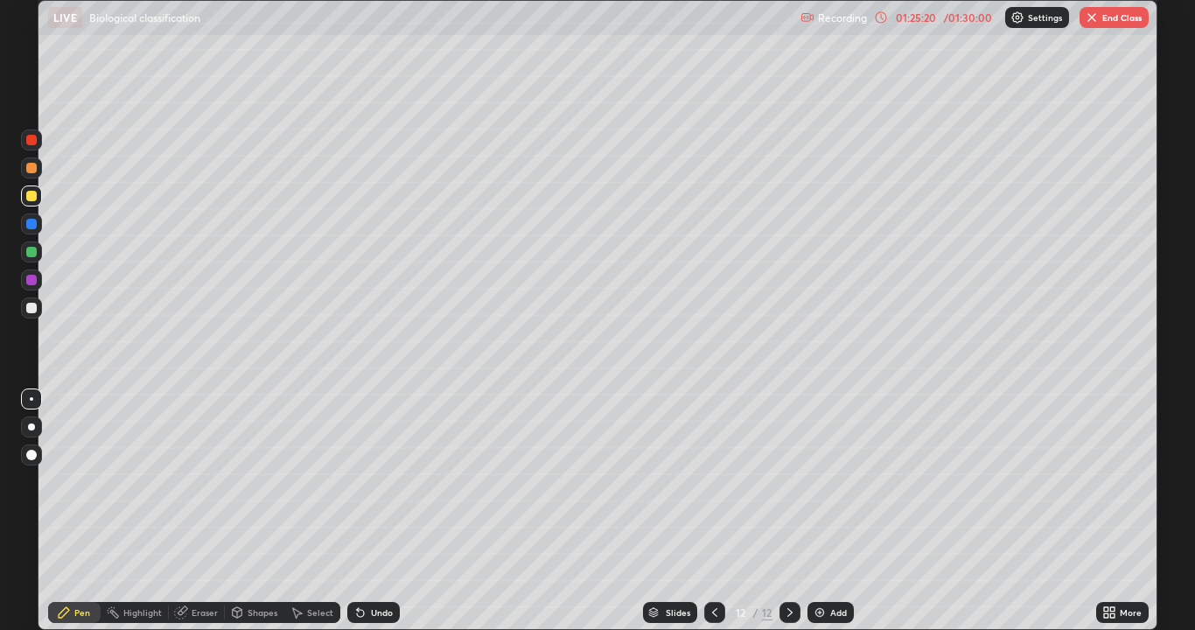
click at [23, 309] on div at bounding box center [31, 307] width 21 height 21
click at [358, 511] on icon at bounding box center [360, 613] width 7 height 7
click at [358, 511] on icon at bounding box center [360, 612] width 14 height 14
click at [357, 511] on icon at bounding box center [358, 609] width 2 height 2
click at [27, 202] on div at bounding box center [31, 195] width 21 height 21
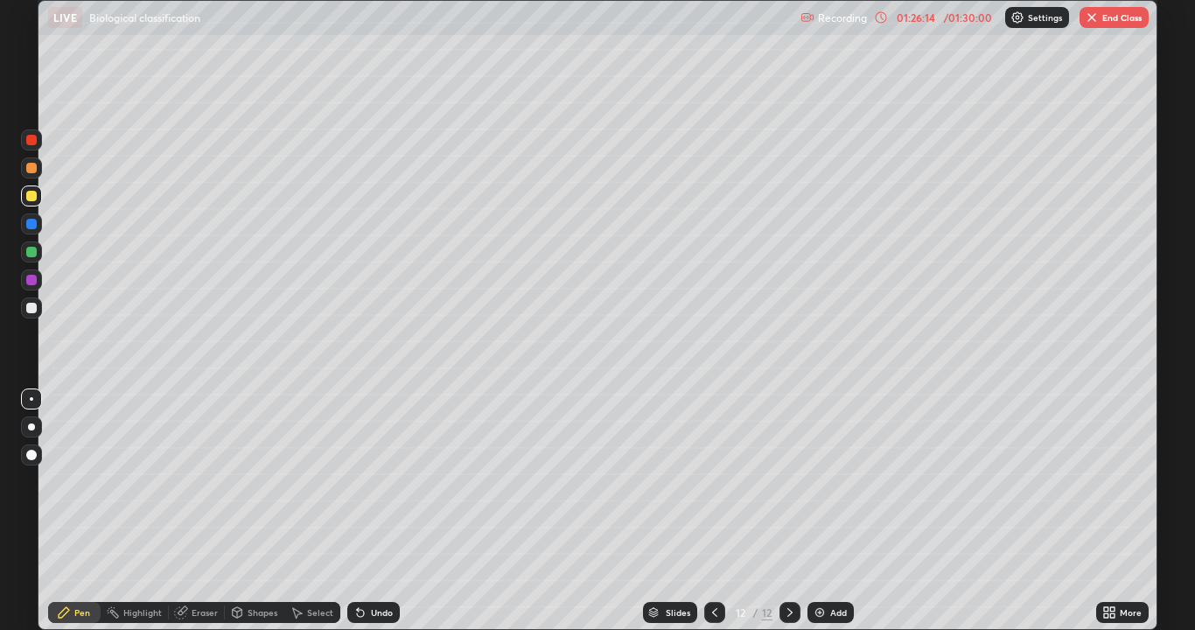
click at [27, 403] on div at bounding box center [31, 398] width 21 height 21
click at [628, 511] on div "Slides 12 / 12 Add" at bounding box center [748, 612] width 696 height 35
click at [1105, 511] on icon at bounding box center [1106, 609] width 4 height 4
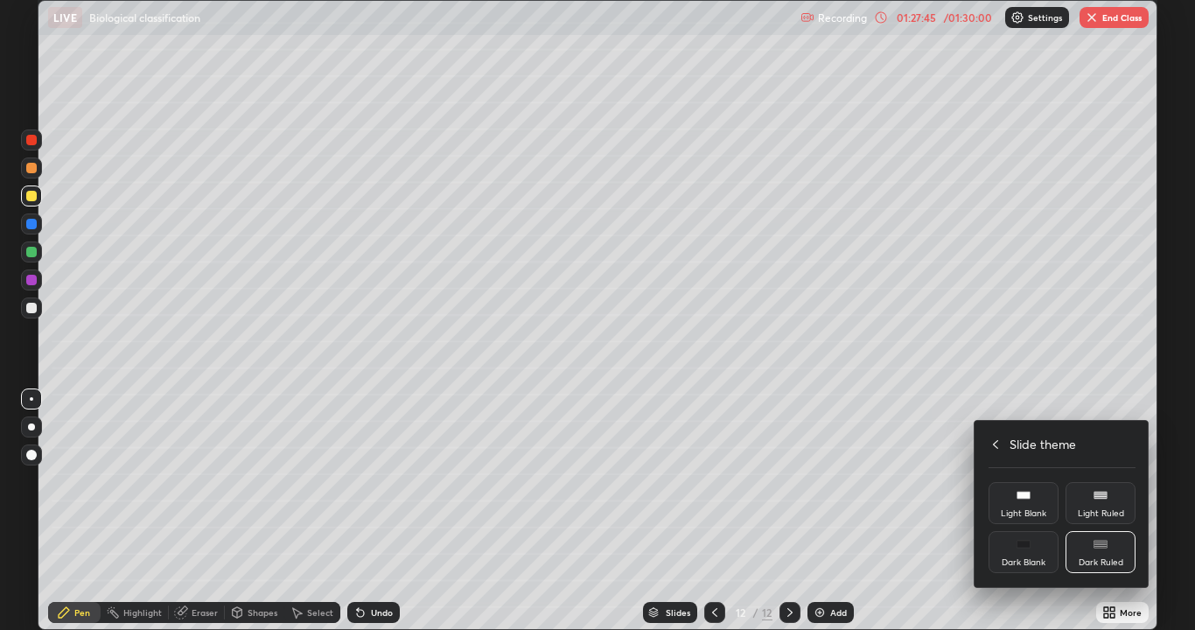
click at [1029, 511] on icon at bounding box center [1023, 544] width 14 height 14
click at [995, 443] on icon at bounding box center [995, 444] width 14 height 14
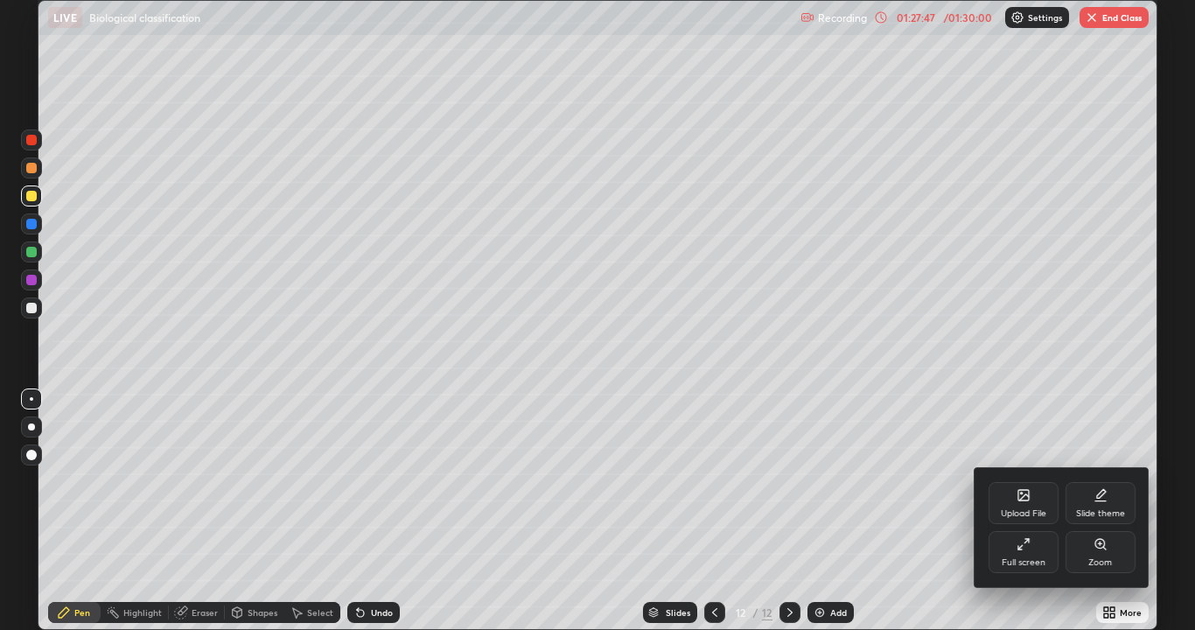
click at [1029, 511] on icon at bounding box center [1023, 544] width 14 height 14
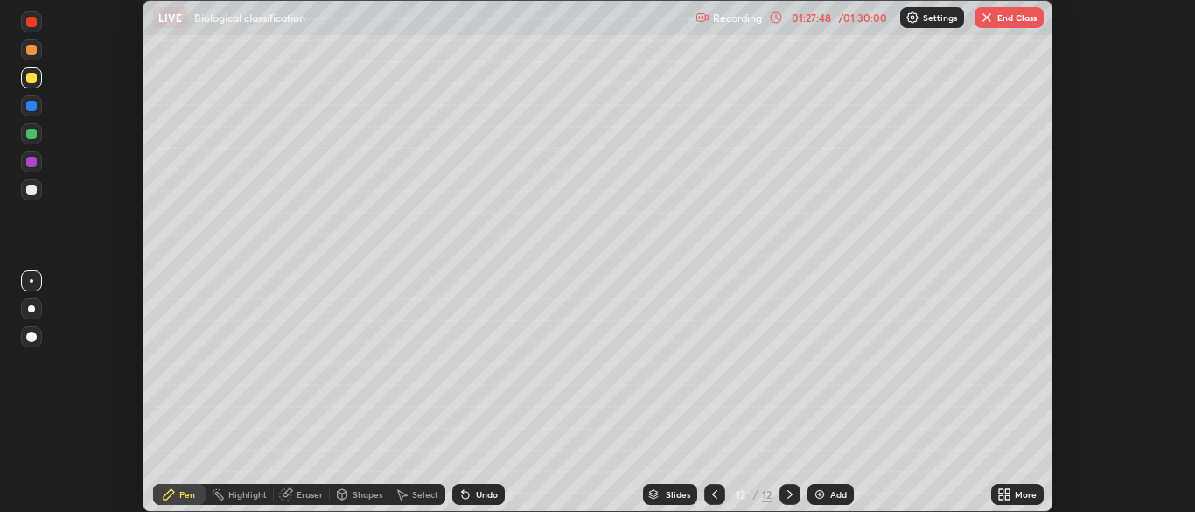
scroll to position [86946, 86263]
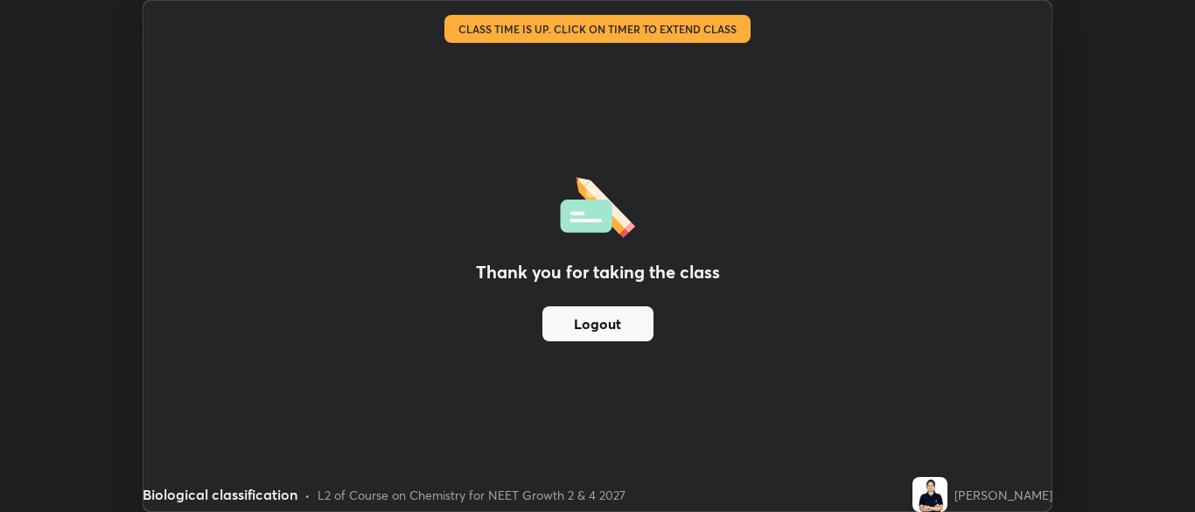
click at [615, 327] on button "Logout" at bounding box center [597, 323] width 111 height 35
click at [606, 326] on button "Logout" at bounding box center [597, 323] width 111 height 35
click at [582, 324] on button "Logout" at bounding box center [597, 323] width 111 height 35
